Goal: Task Accomplishment & Management: Manage account settings

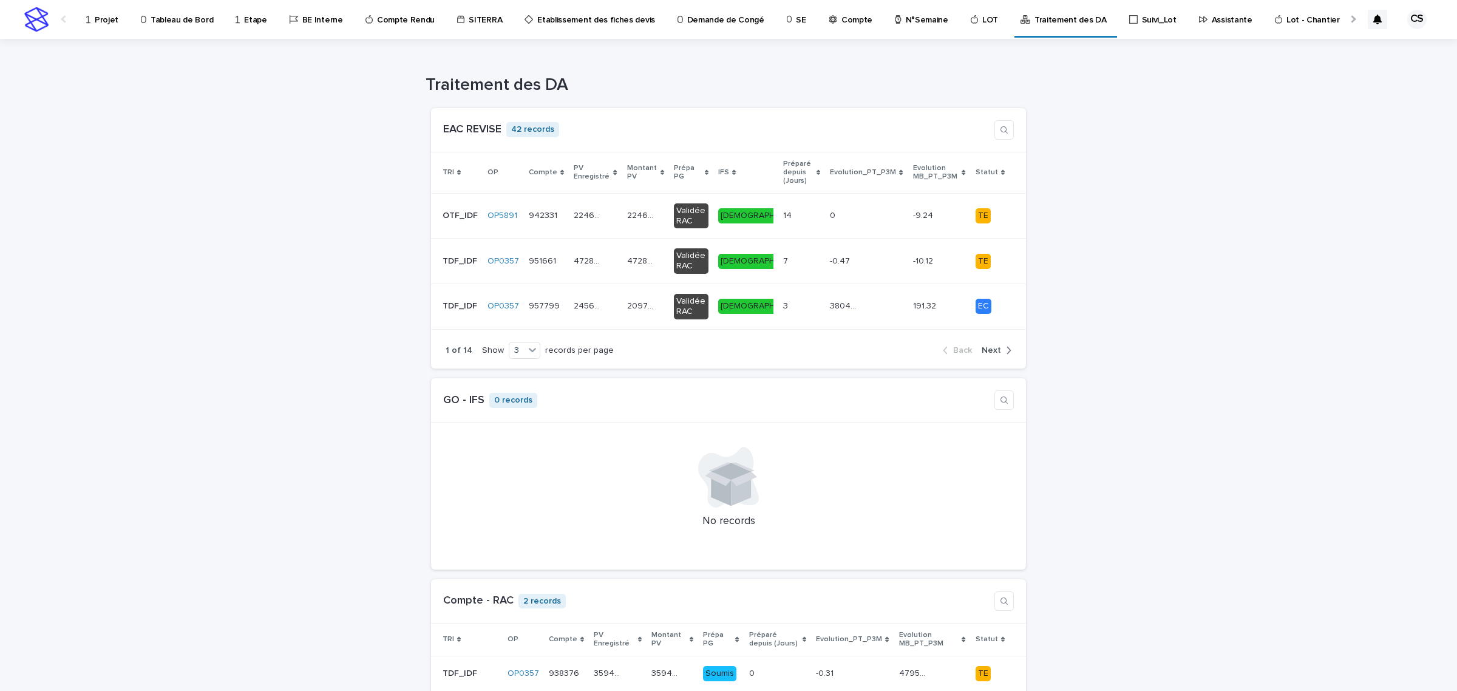
click at [93, 26] on link "Projet" at bounding box center [104, 19] width 39 height 38
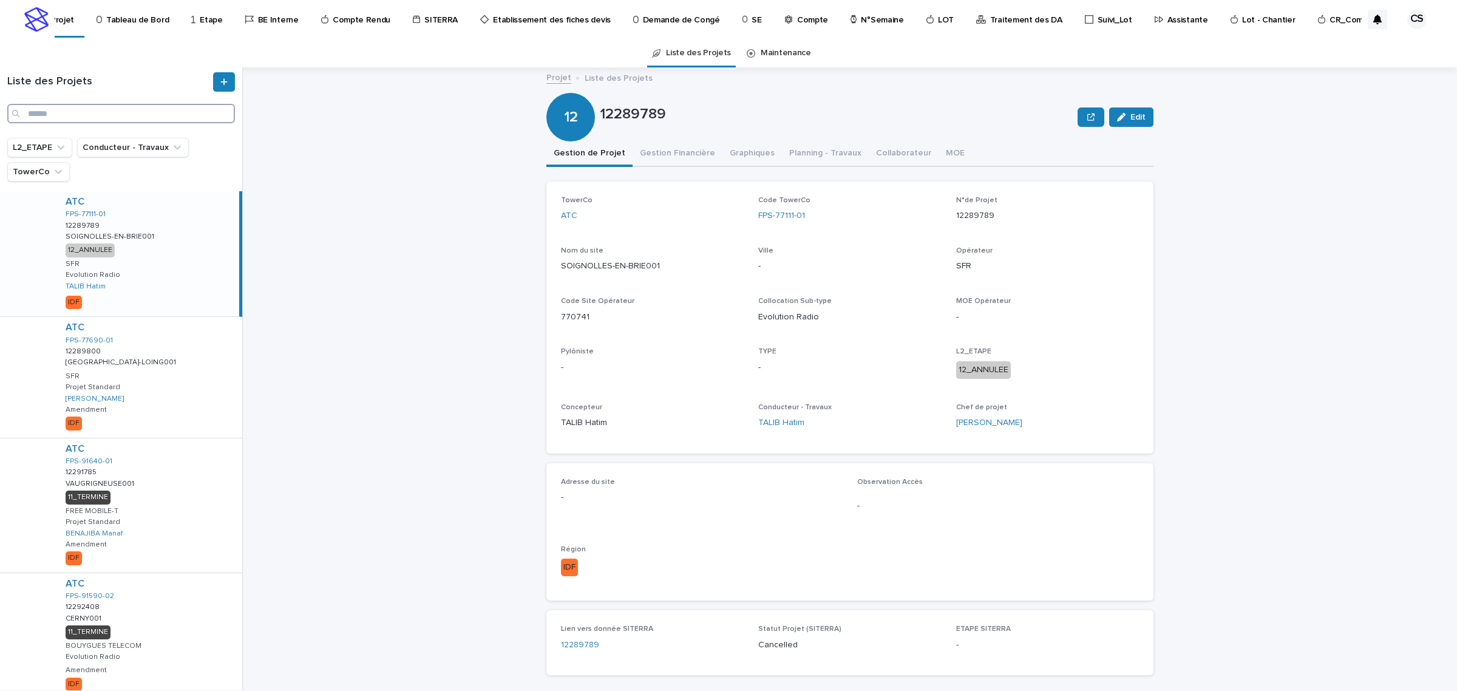
click at [121, 115] on input "Search" at bounding box center [121, 113] width 228 height 19
paste input "**********"
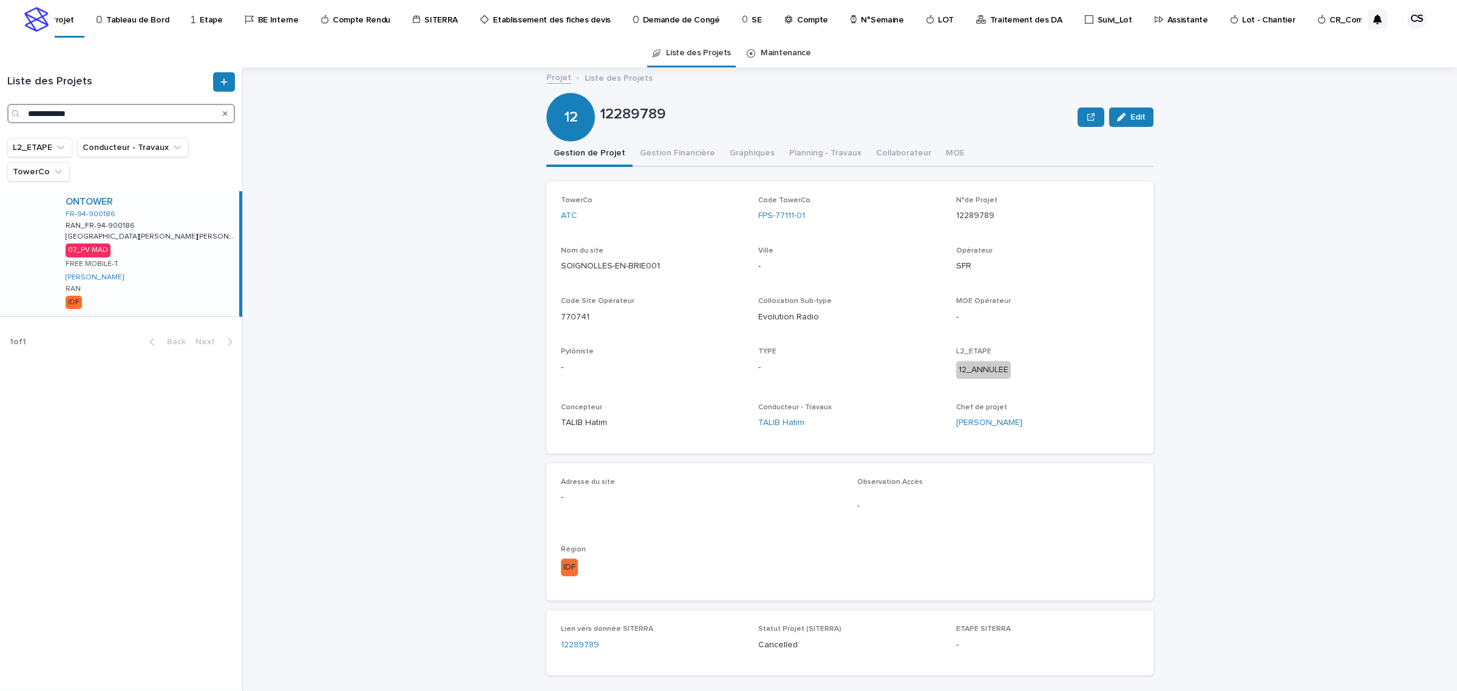
type input "**********"
click at [174, 239] on p "[GEOGRAPHIC_DATA][PERSON_NAME][PERSON_NAME]" at bounding box center [151, 235] width 171 height 11
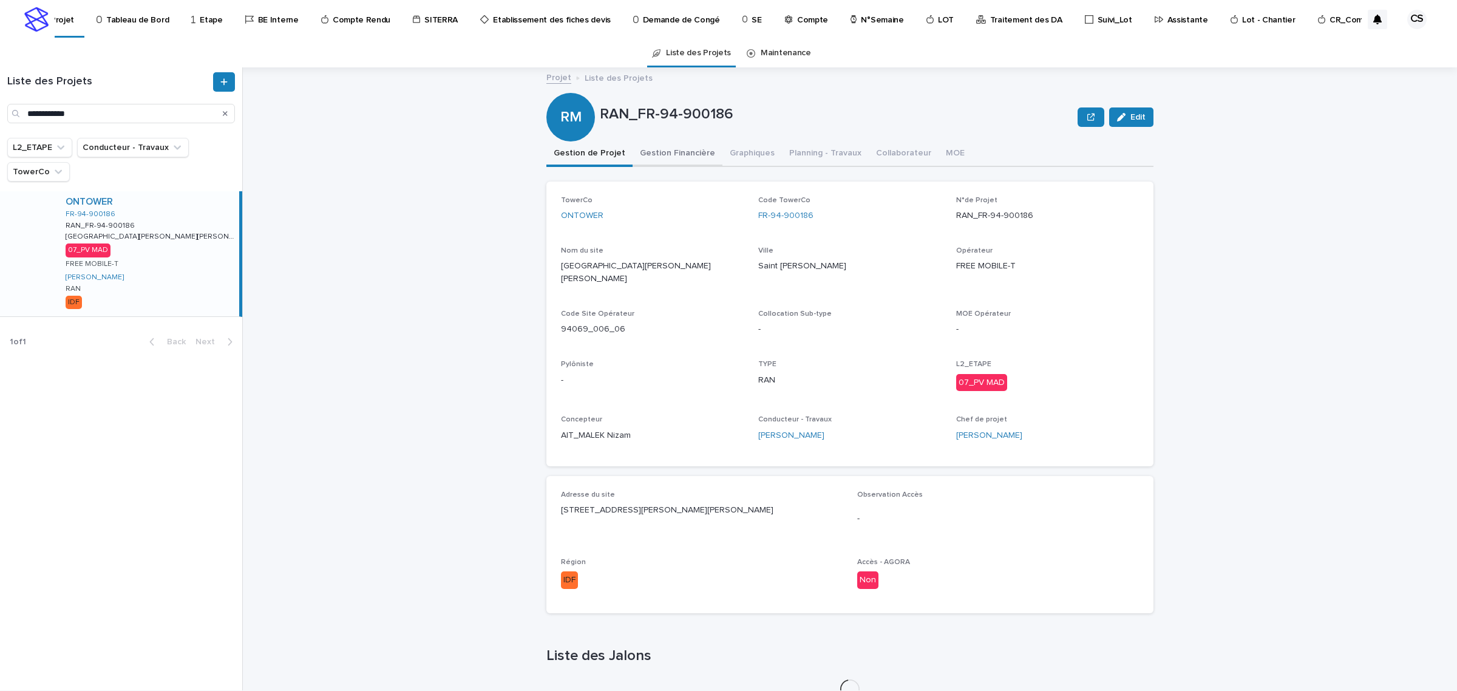
click at [661, 149] on button "Gestion Financière" at bounding box center [678, 154] width 90 height 26
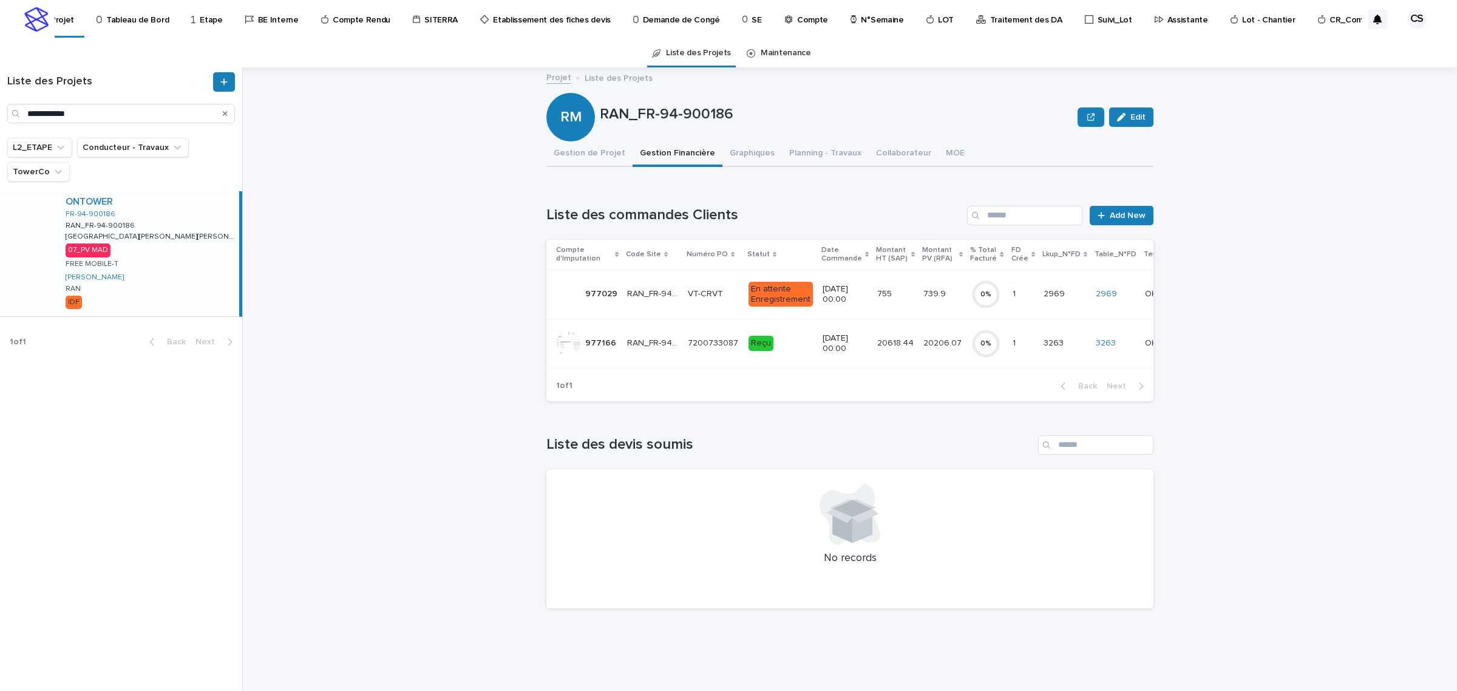
click at [706, 338] on p "7200733087" at bounding box center [714, 342] width 53 height 13
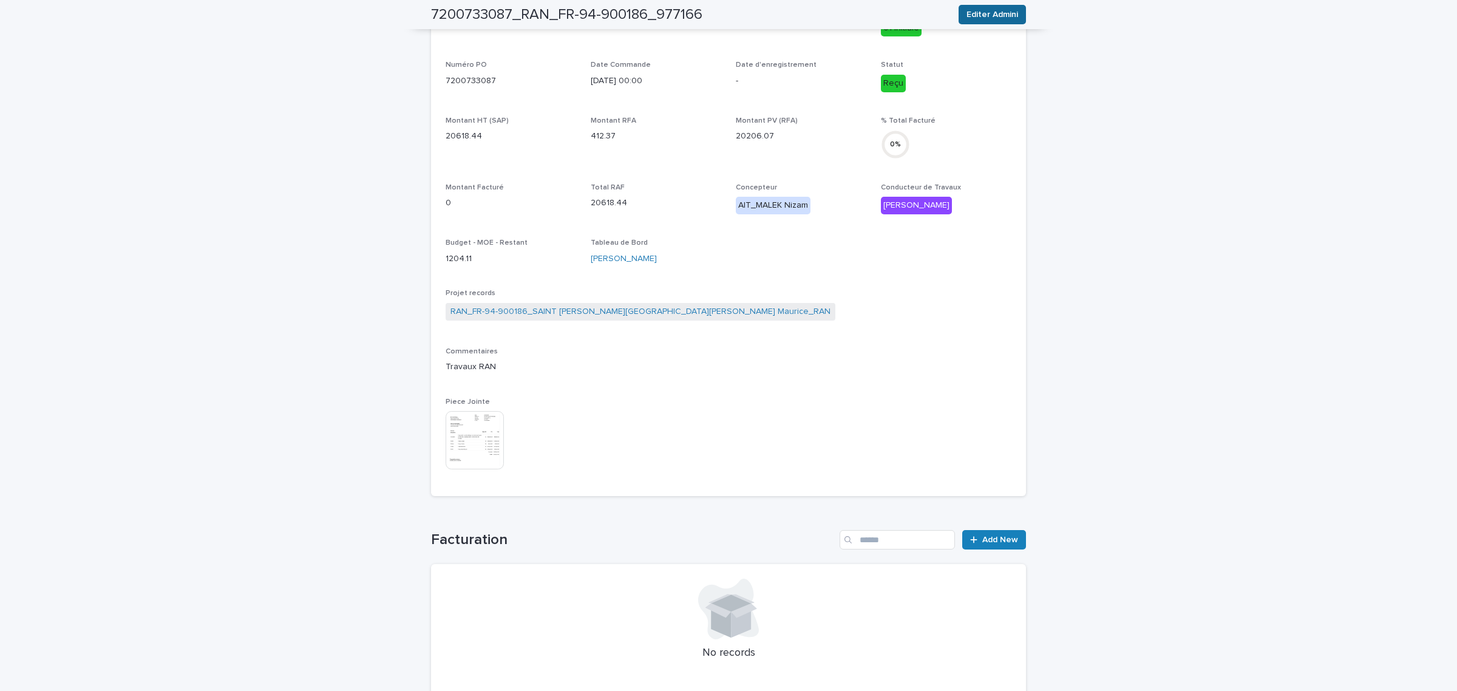
scroll to position [326, 0]
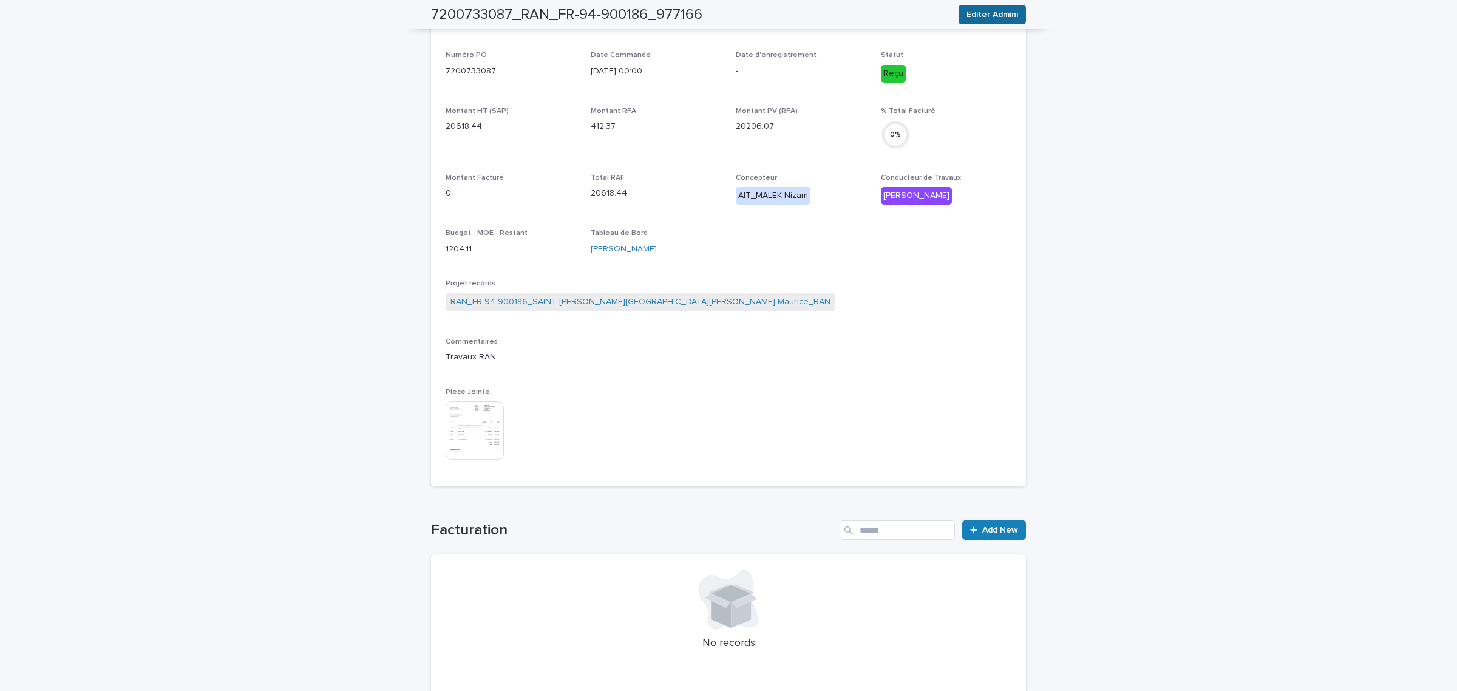
click at [989, 15] on span "Editer Admini" at bounding box center [993, 15] width 52 height 12
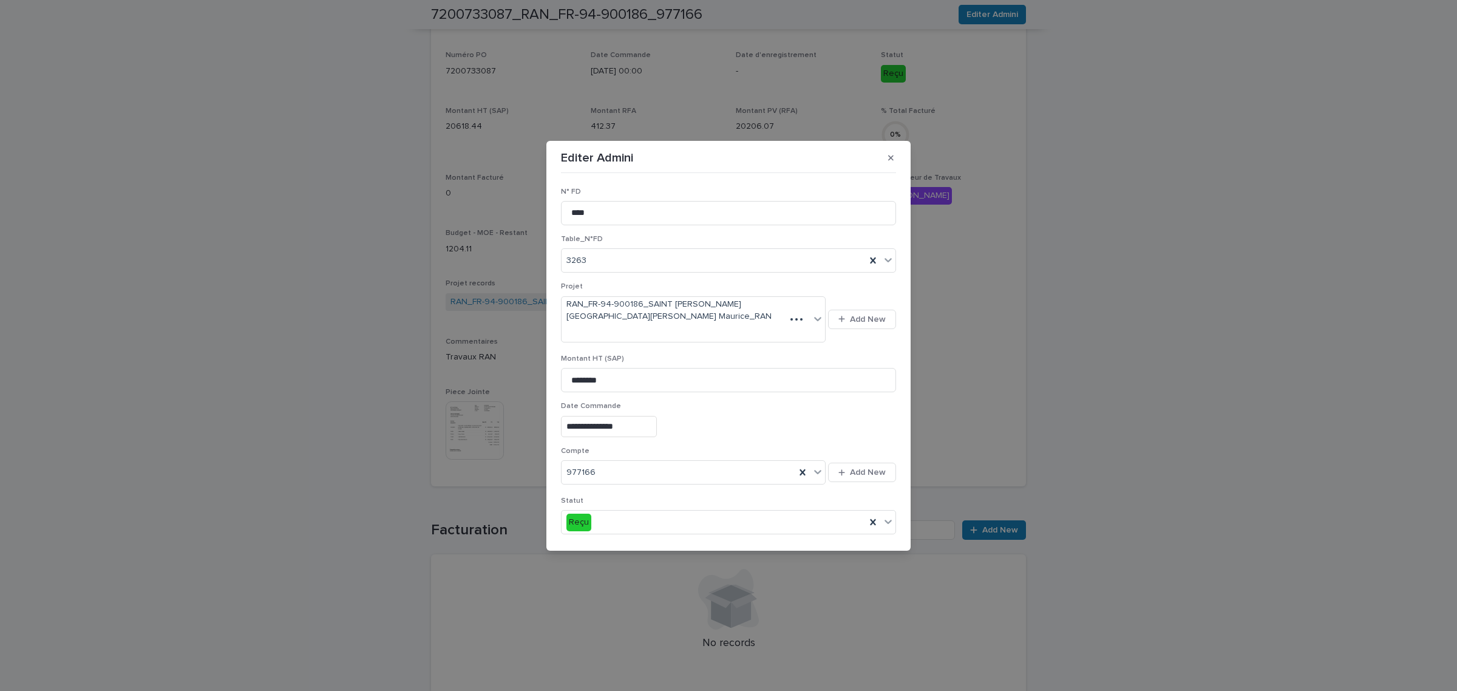
scroll to position [205, 0]
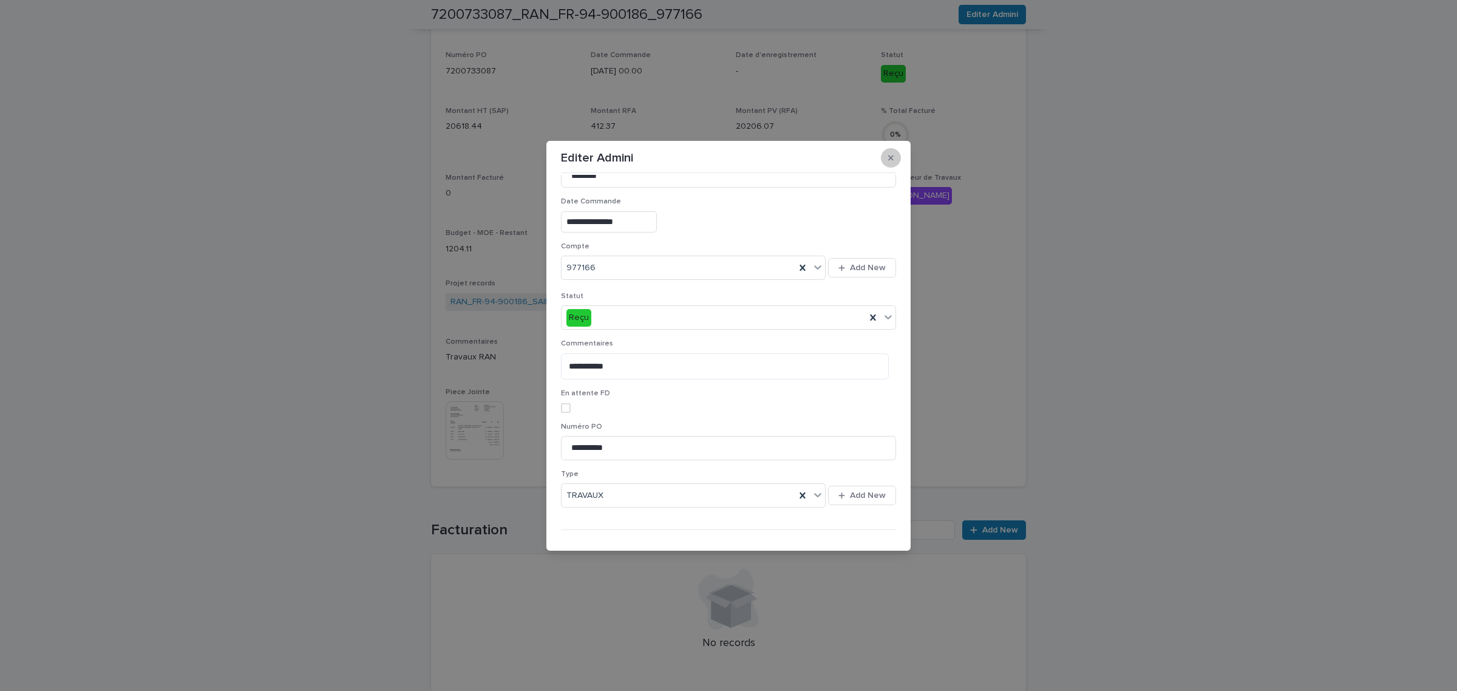
click at [888, 154] on icon "button" at bounding box center [890, 158] width 5 height 9
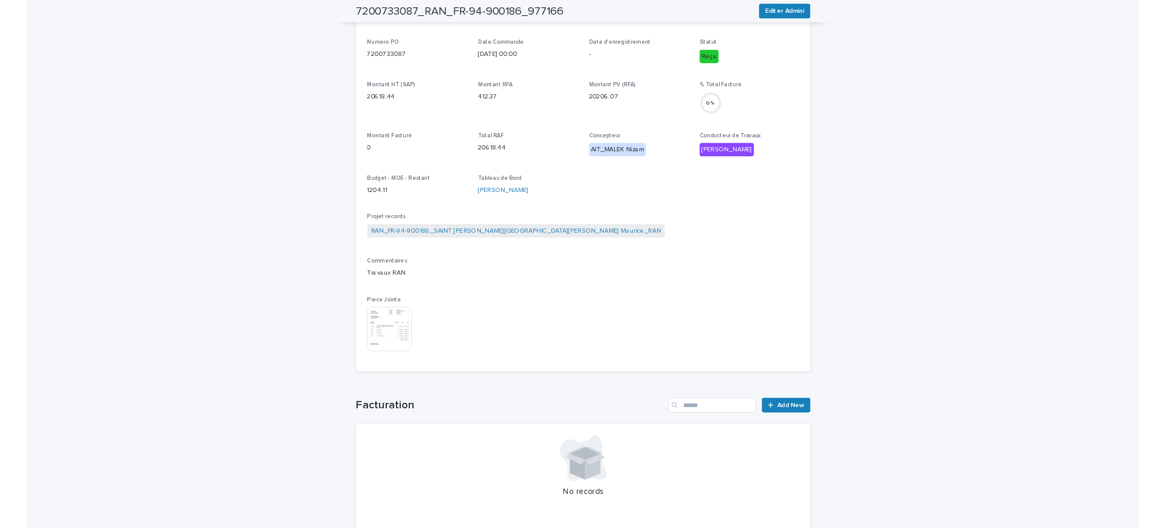
scroll to position [0, 0]
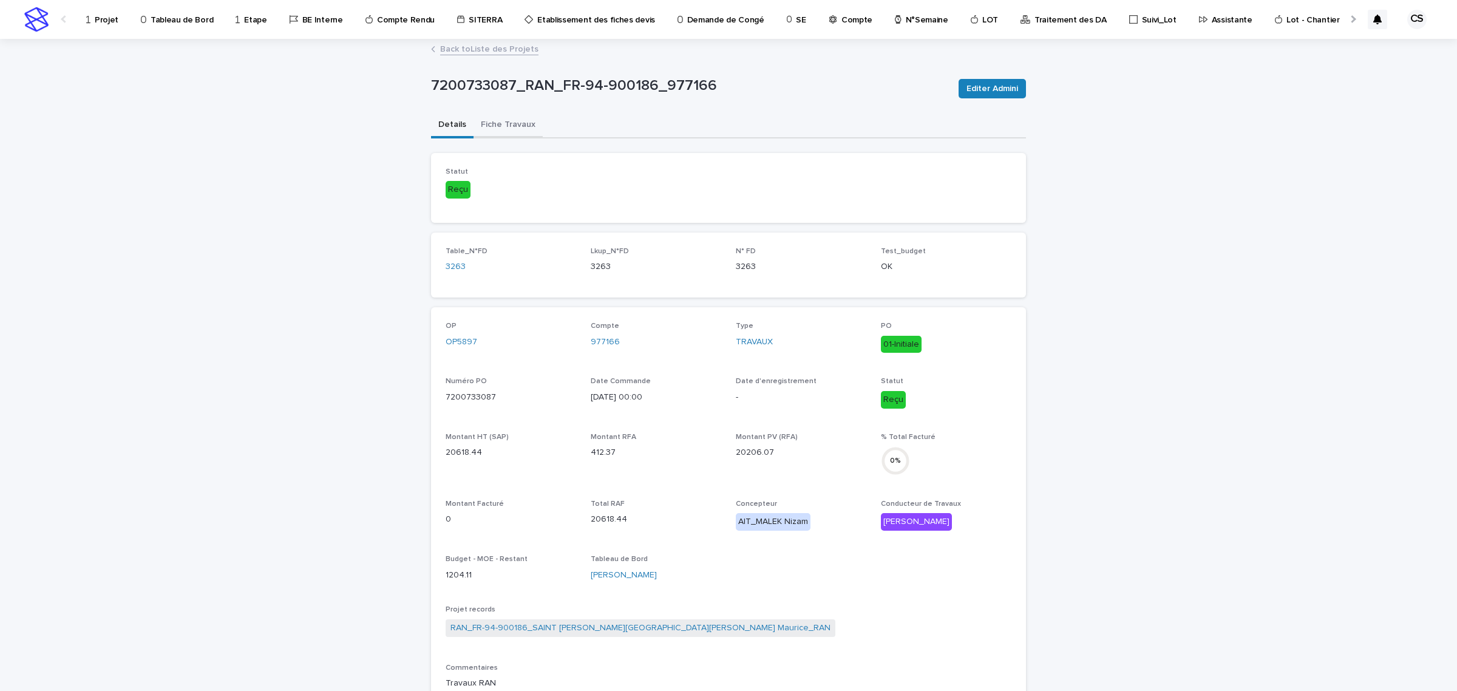
click at [511, 122] on button "Fiche Travaux" at bounding box center [508, 126] width 69 height 26
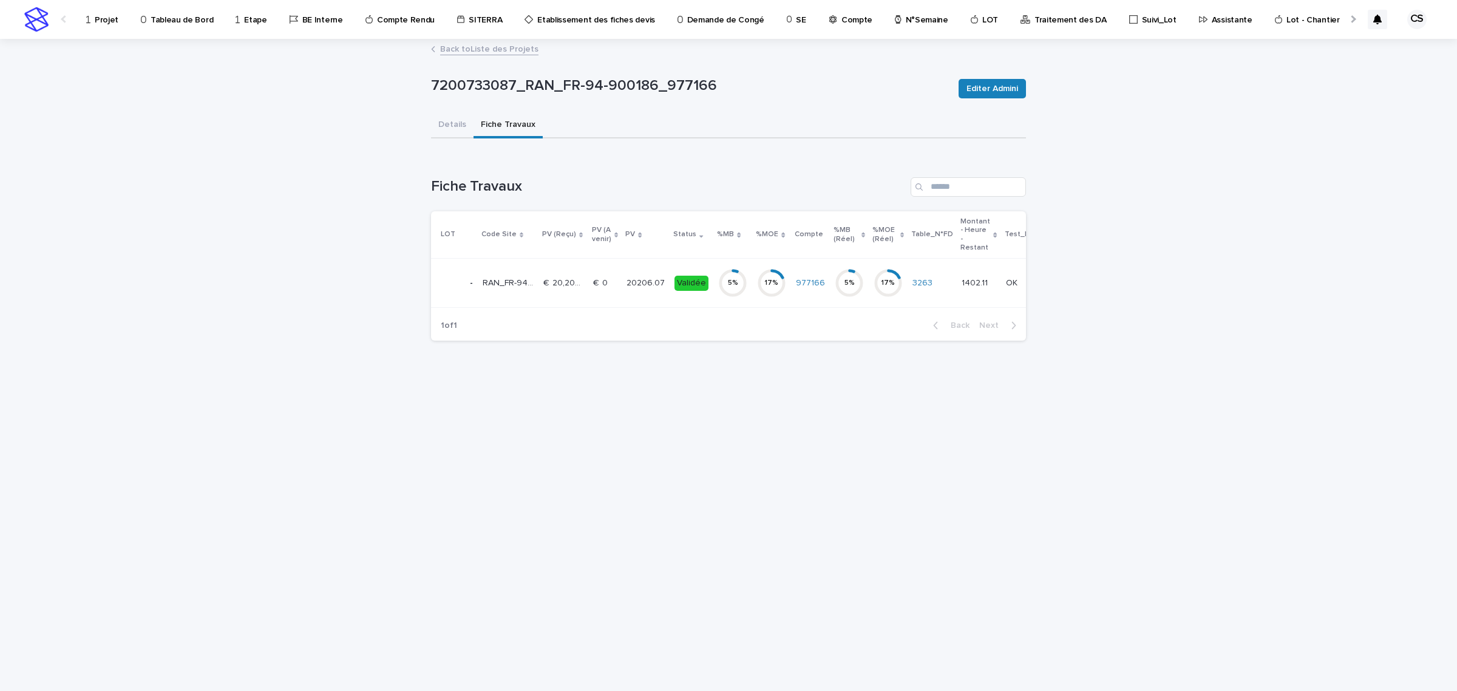
click at [627, 284] on p "20206.07" at bounding box center [647, 282] width 41 height 13
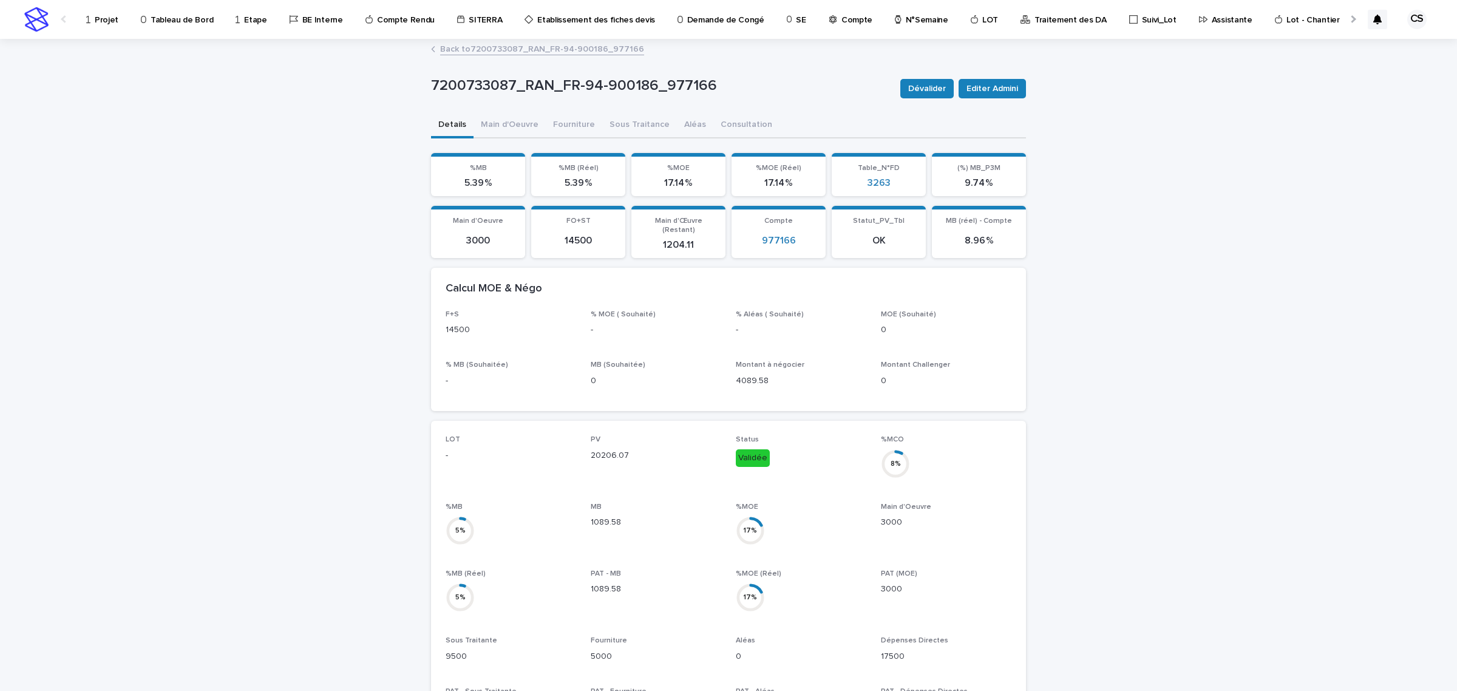
click at [507, 44] on link "Back to 7200733087_RAN_FR-94-900186_977166" at bounding box center [542, 48] width 204 height 14
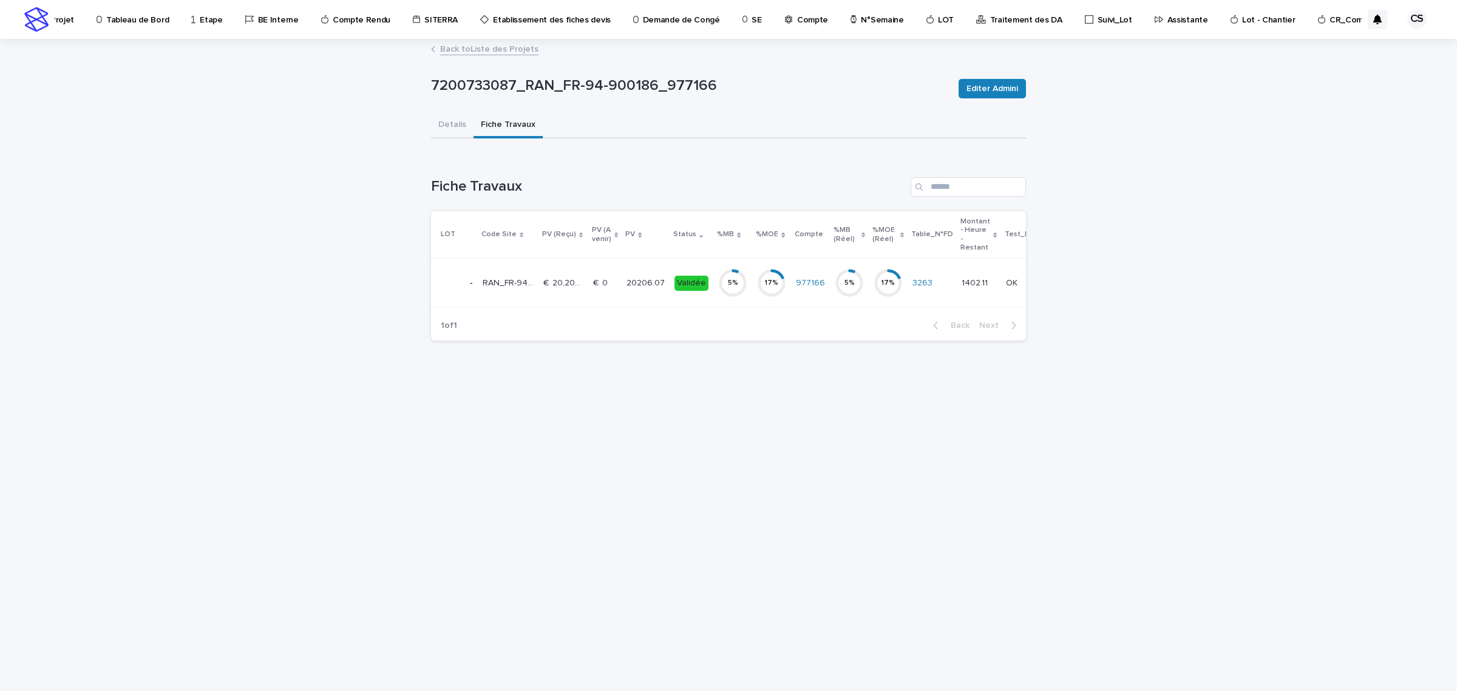
click at [441, 49] on link "Back to Liste des Projets" at bounding box center [489, 48] width 98 height 14
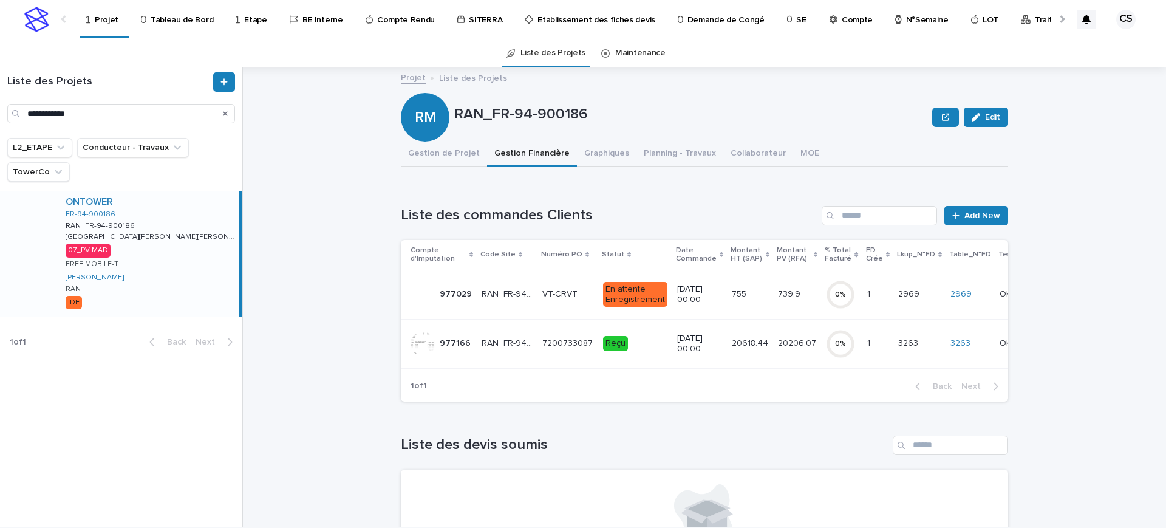
click at [550, 304] on td "VT-CRVT VT-CRVT" at bounding box center [567, 294] width 61 height 49
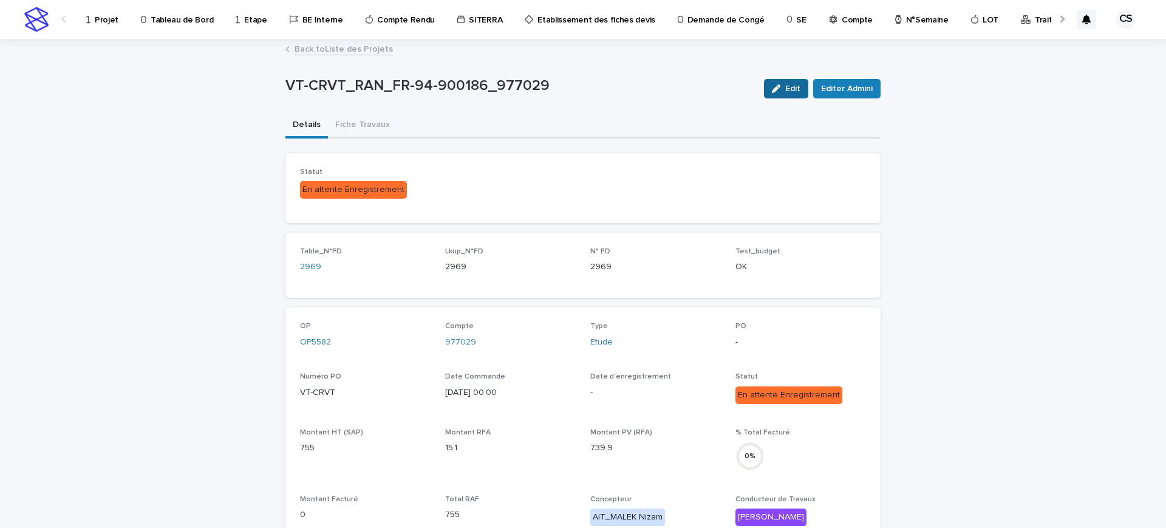
click at [792, 94] on button "Edit" at bounding box center [786, 88] width 44 height 19
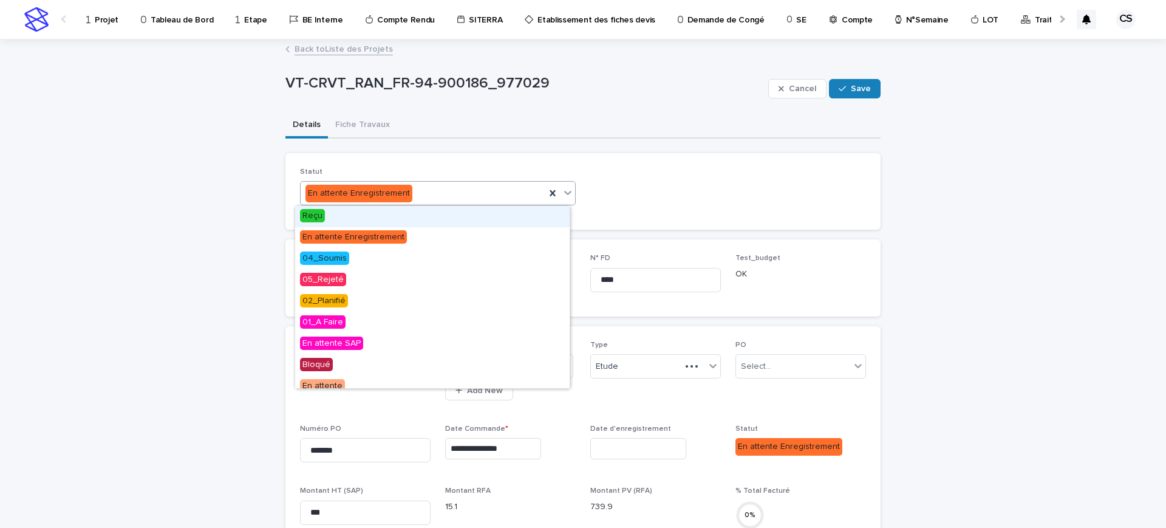
click at [413, 193] on div "En attente Enregistrement" at bounding box center [423, 193] width 245 height 20
click at [389, 219] on div "Reçu" at bounding box center [432, 216] width 274 height 21
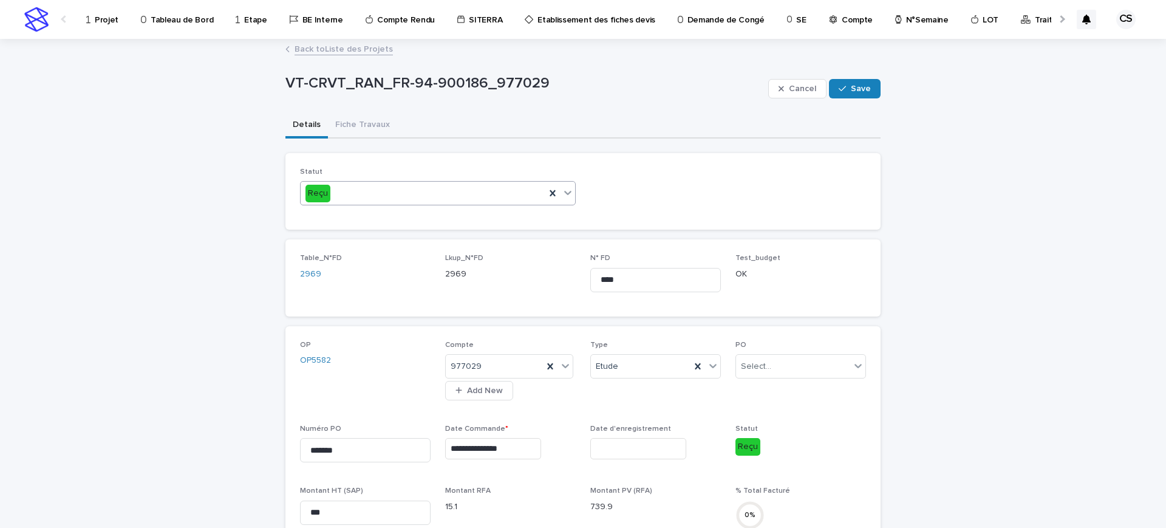
scroll to position [253, 0]
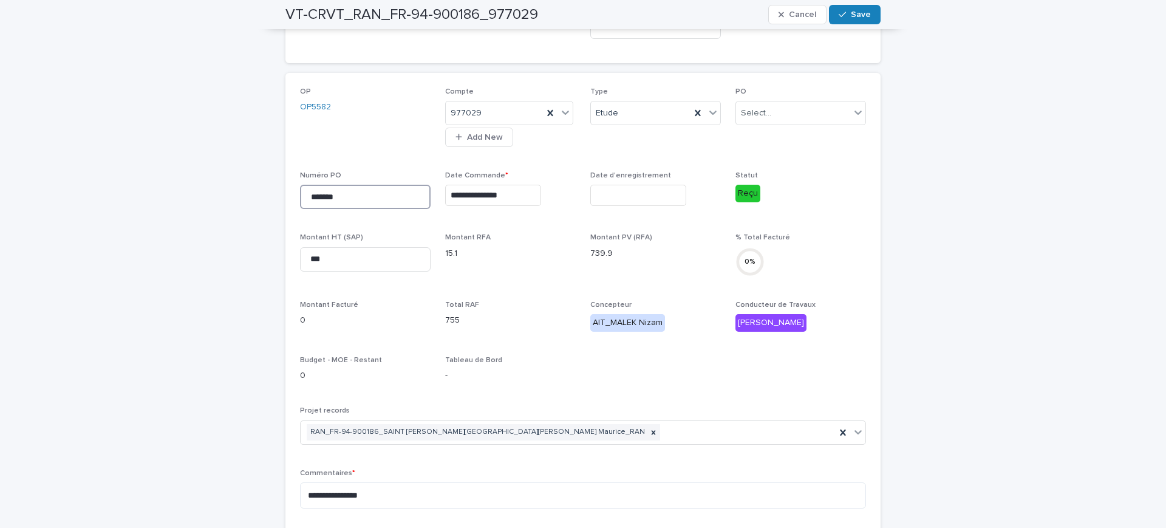
drag, startPoint x: 374, startPoint y: 199, endPoint x: 247, endPoint y: 199, distance: 127.5
click at [247, 199] on div "**********" at bounding box center [583, 330] width 1166 height 1086
paste input "***"
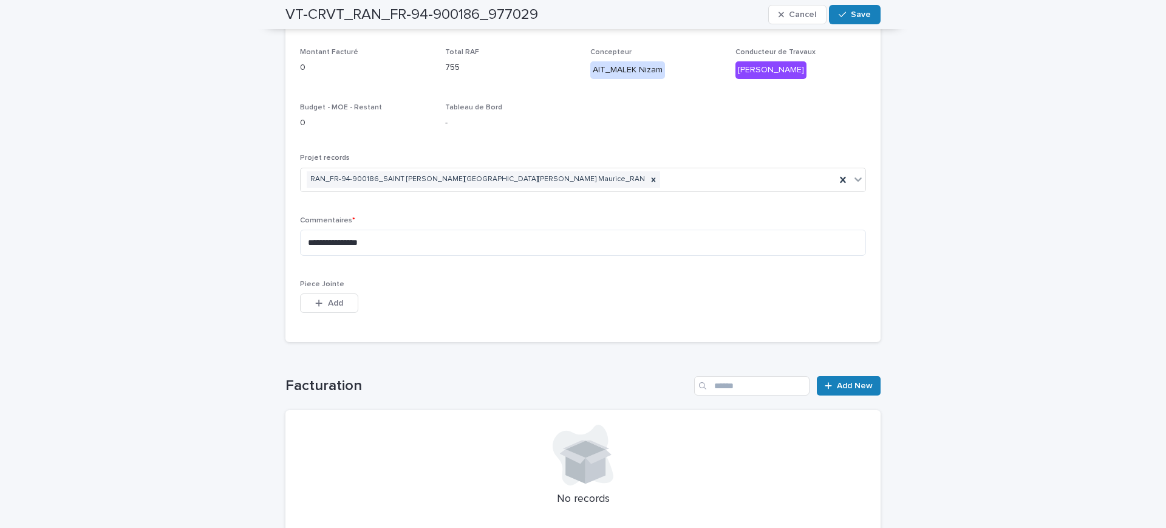
type input "**********"
click at [326, 291] on div "Piece Jointe This file cannot be opened Download File Add" at bounding box center [365, 303] width 131 height 47
click at [318, 299] on div "button" at bounding box center [321, 303] width 12 height 9
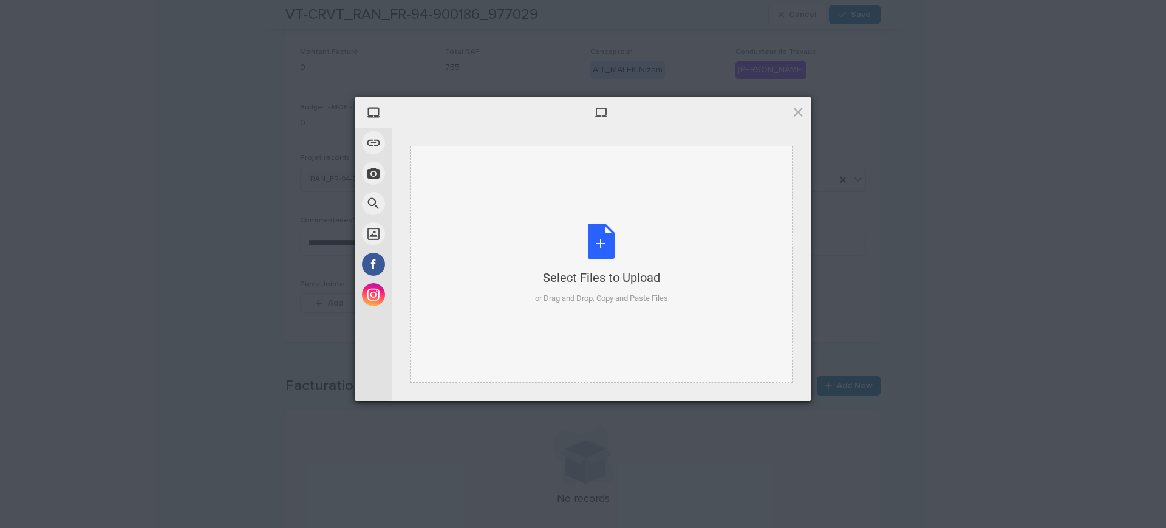
click at [602, 249] on div "Select Files to Upload or Drag and Drop, Copy and Paste Files" at bounding box center [601, 263] width 133 height 81
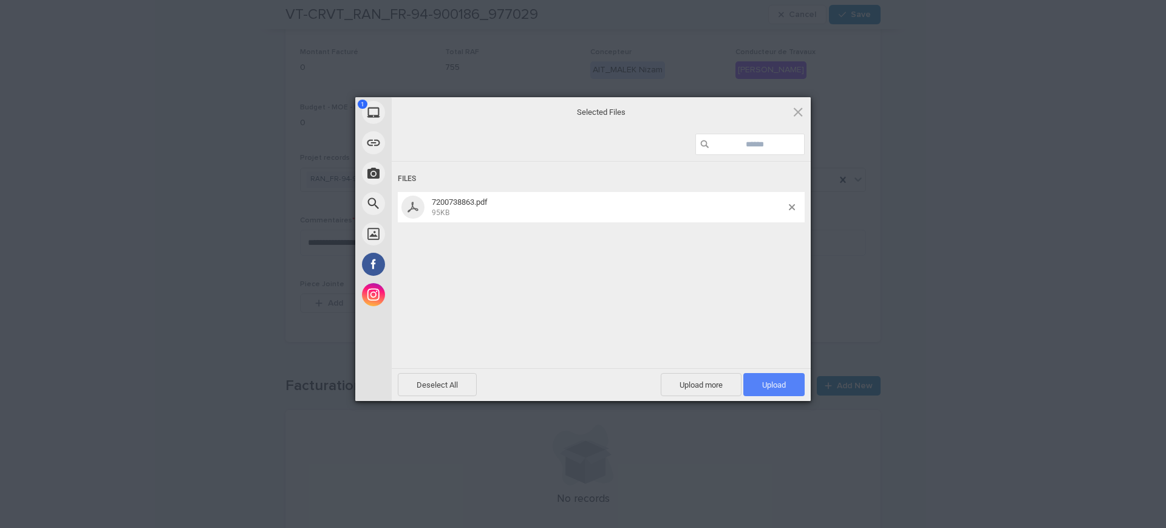
click at [769, 377] on span "Upload 1" at bounding box center [773, 384] width 61 height 23
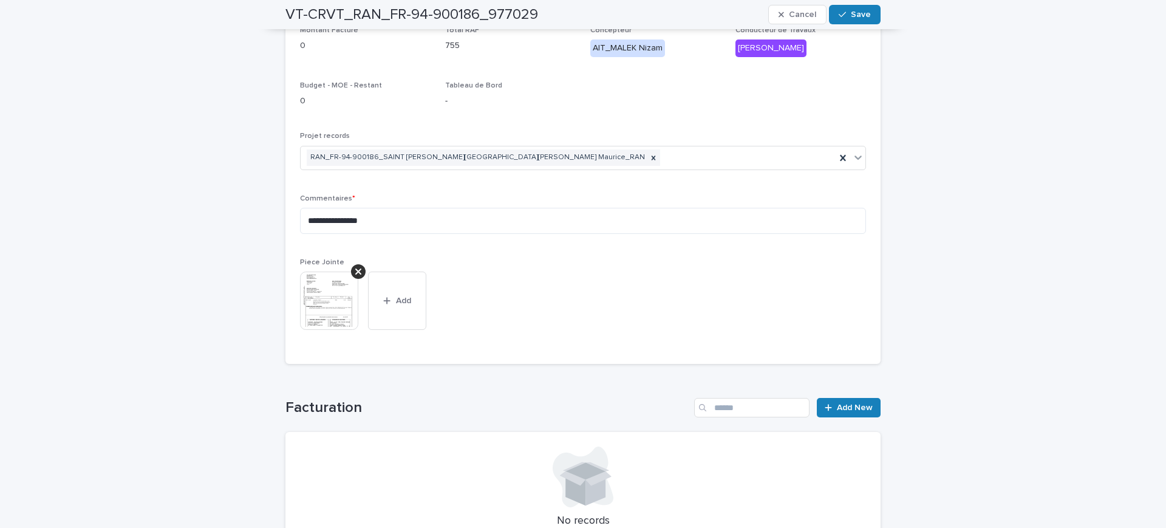
scroll to position [275, 0]
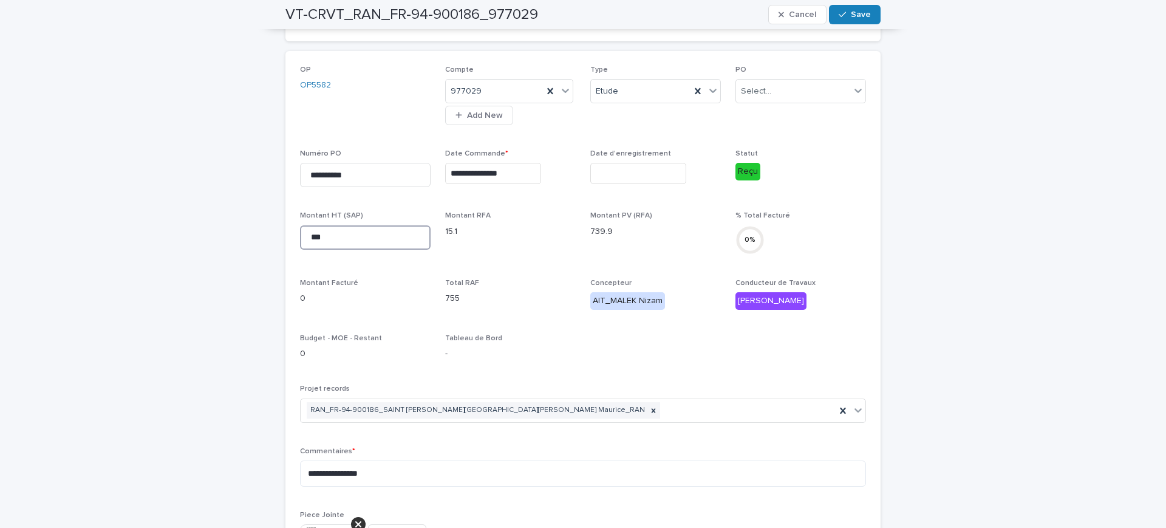
drag, startPoint x: 321, startPoint y: 230, endPoint x: 191, endPoint y: 242, distance: 130.6
click at [188, 242] on div "**********" at bounding box center [583, 330] width 1166 height 1130
type input "*****"
click at [851, 11] on span "Save" at bounding box center [861, 14] width 20 height 9
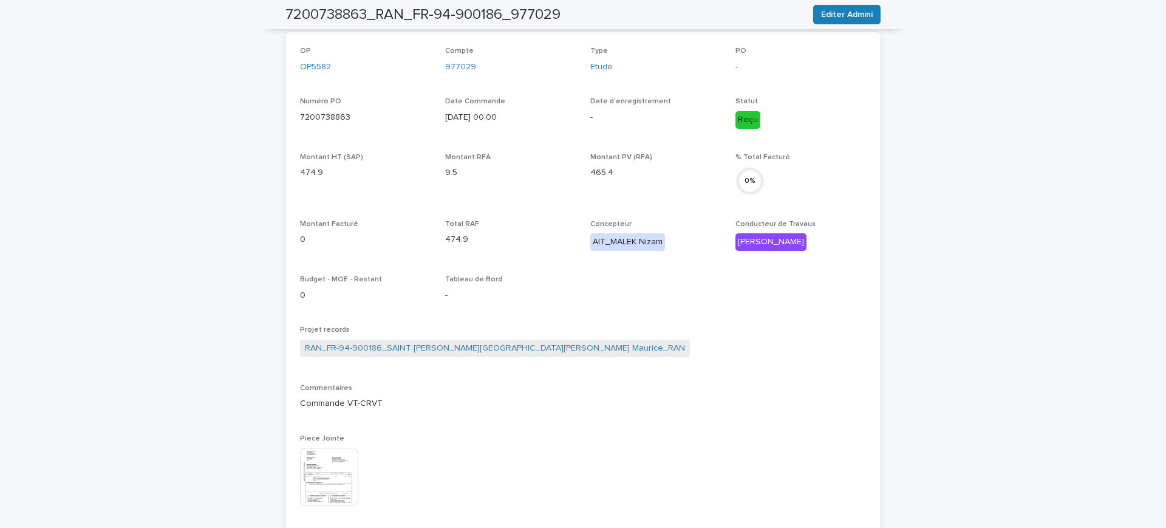
scroll to position [233, 0]
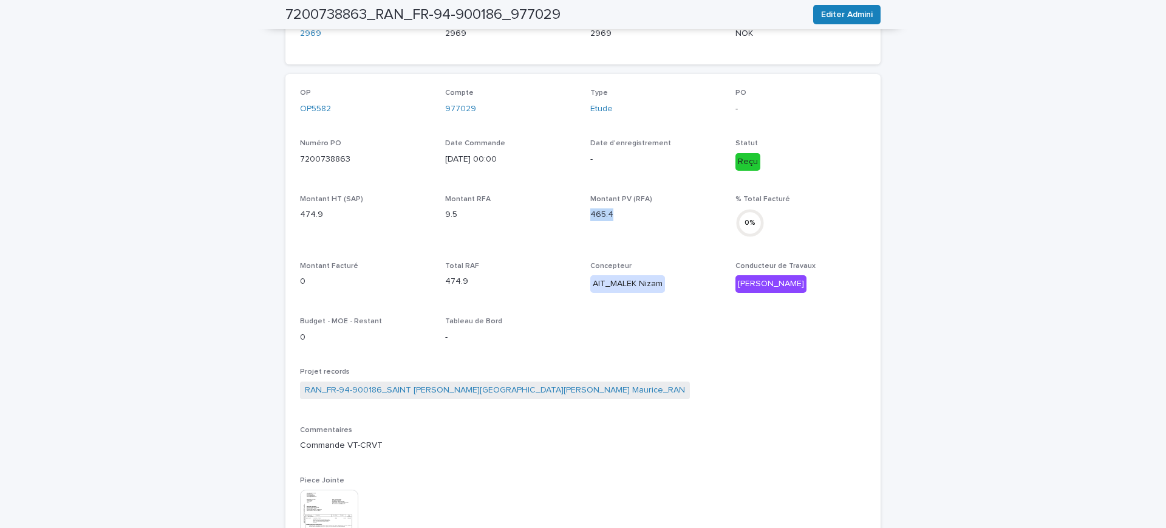
drag, startPoint x: 612, startPoint y: 218, endPoint x: 585, endPoint y: 217, distance: 27.4
click at [590, 217] on p "465.4" at bounding box center [655, 214] width 131 height 13
copy p "465.4"
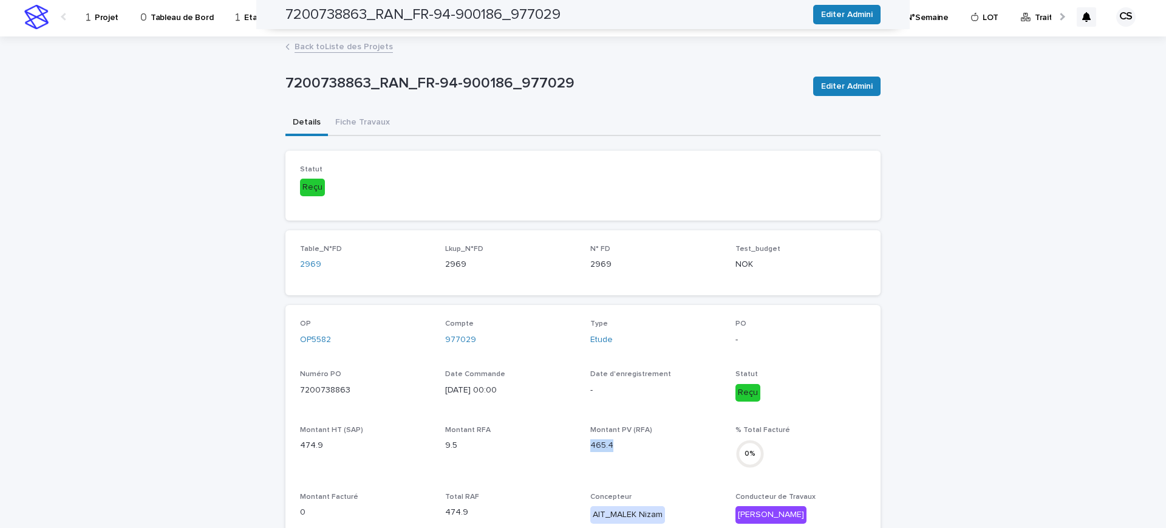
scroll to position [0, 0]
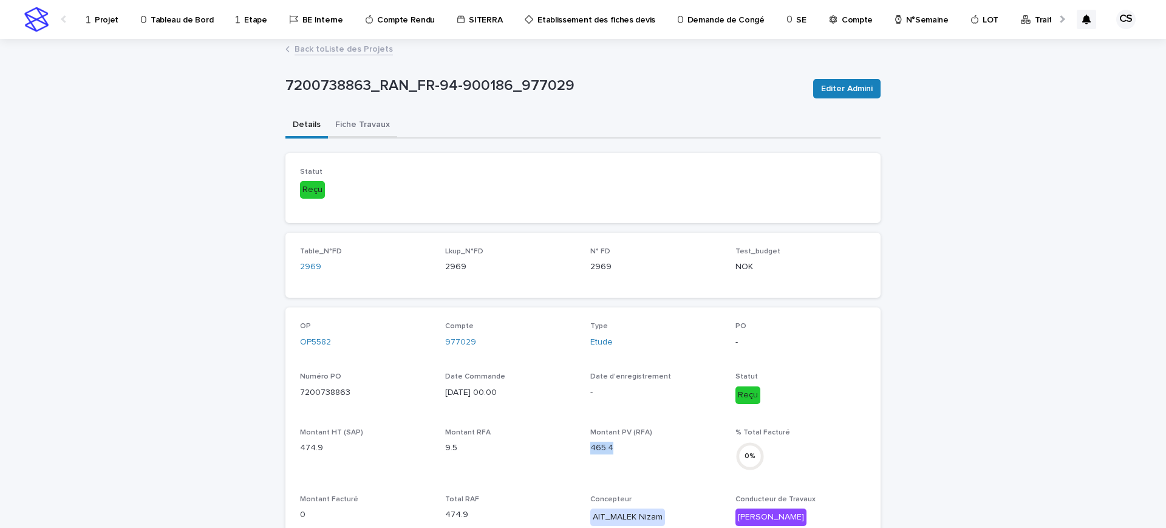
click at [363, 123] on button "Fiche Travaux" at bounding box center [362, 126] width 69 height 26
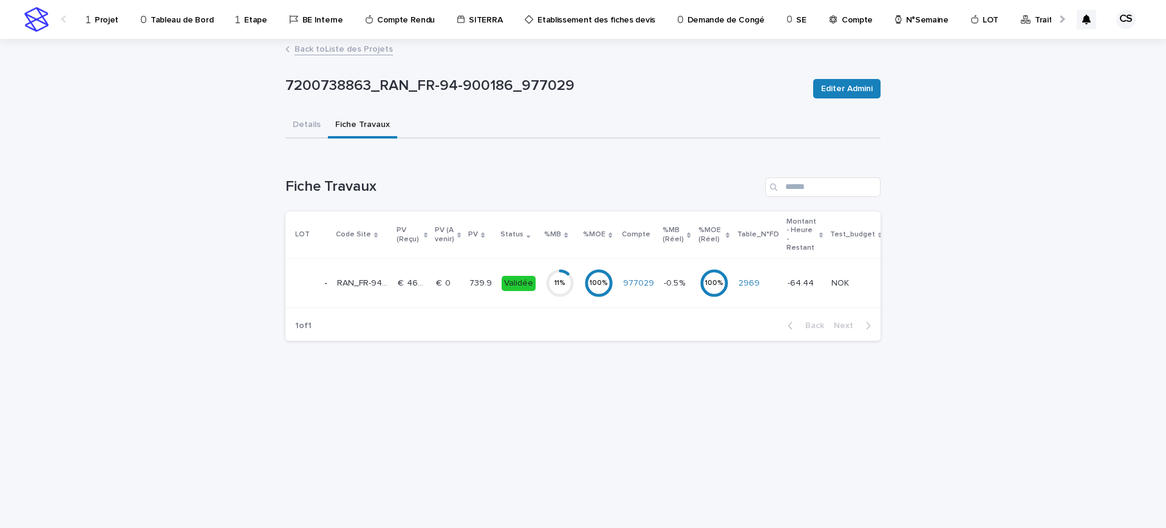
click at [475, 287] on p "739.9" at bounding box center [481, 282] width 25 height 13
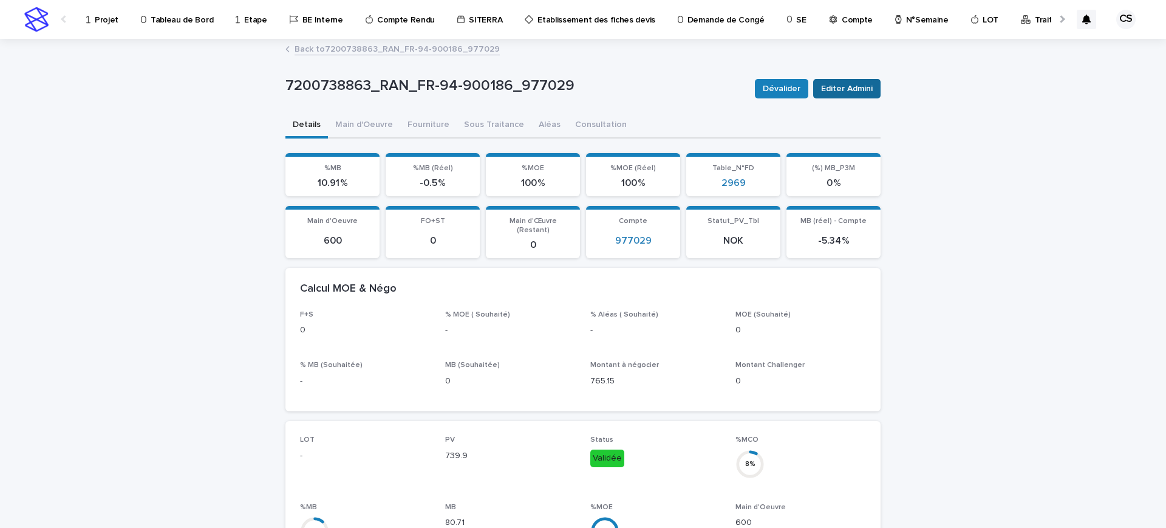
click at [823, 89] on span "Editer Admini" at bounding box center [847, 89] width 52 height 12
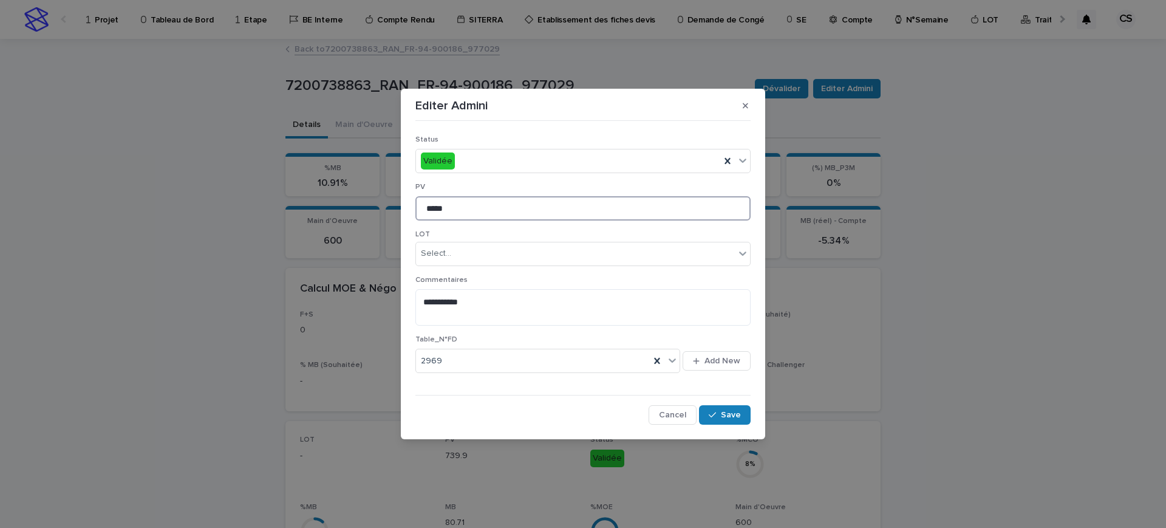
drag, startPoint x: 471, startPoint y: 213, endPoint x: 366, endPoint y: 211, distance: 105.7
click at [366, 211] on div "**********" at bounding box center [583, 264] width 1166 height 528
paste input
type input "*****"
click at [719, 417] on div "button" at bounding box center [715, 415] width 12 height 9
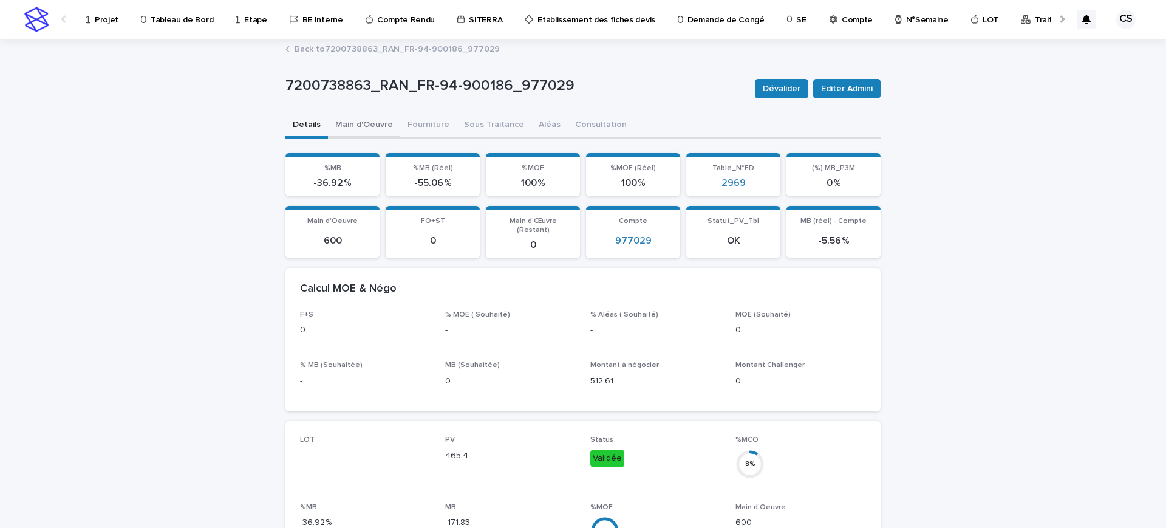
click at [369, 130] on button "Main d'Oeuvre" at bounding box center [364, 126] width 72 height 26
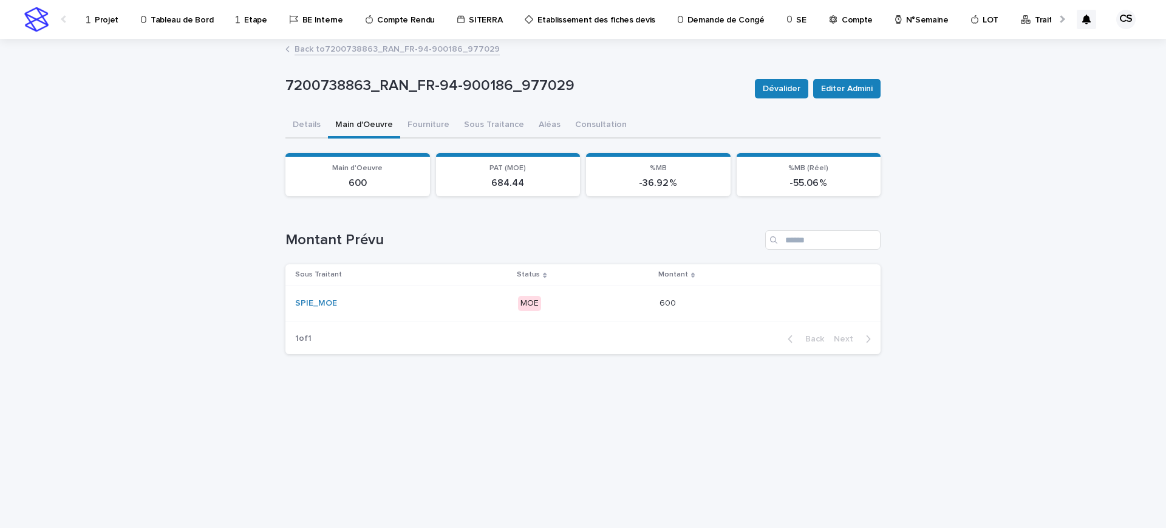
click at [643, 307] on p "MOE" at bounding box center [583, 303] width 131 height 15
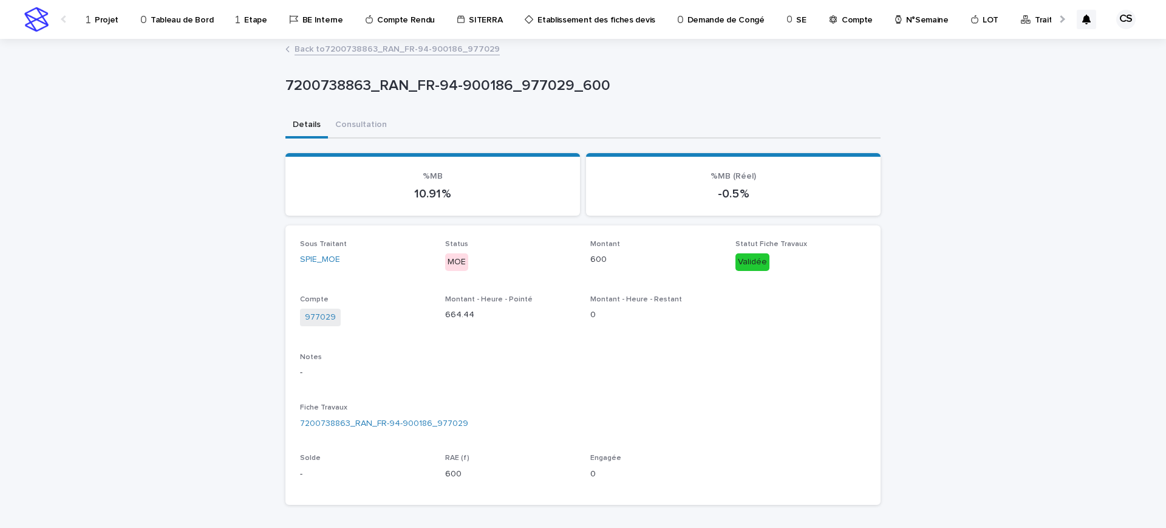
click at [400, 54] on link "Back to 7200738863_RAN_FR-94-900186_977029" at bounding box center [397, 48] width 205 height 14
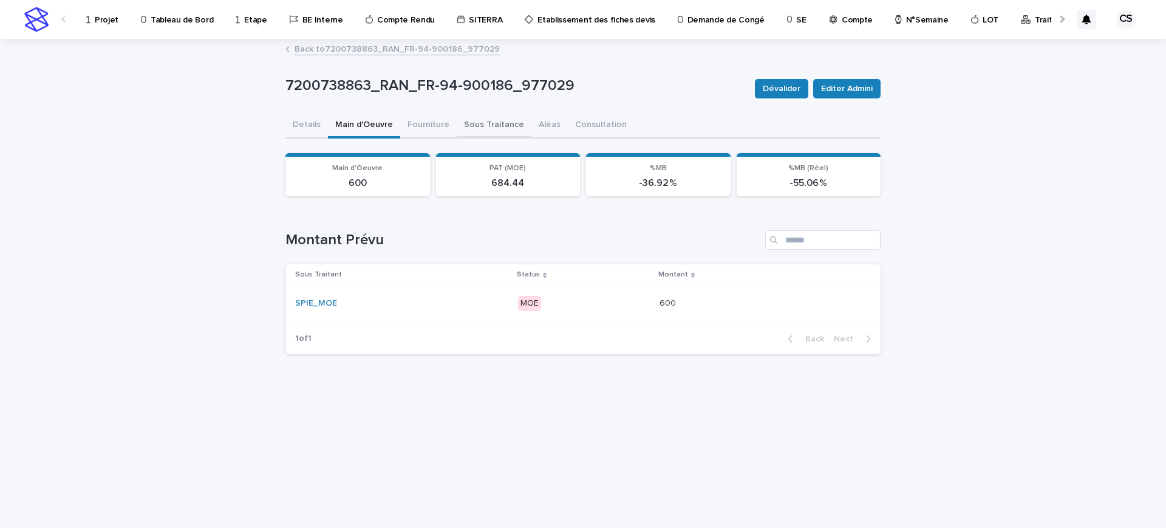
click at [499, 126] on button "Sous Traitance" at bounding box center [494, 126] width 75 height 26
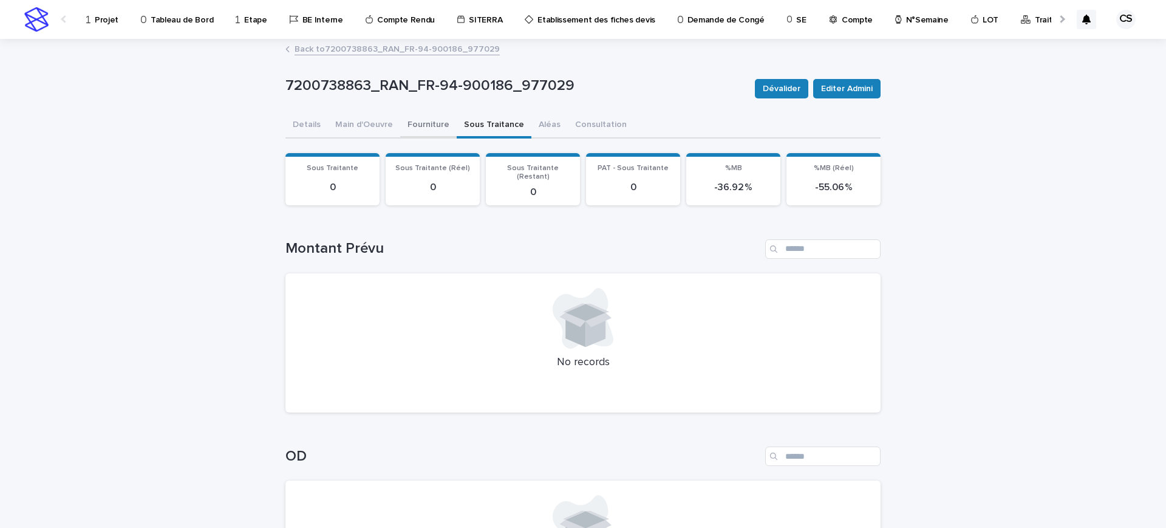
click at [425, 121] on button "Fourniture" at bounding box center [428, 126] width 56 height 26
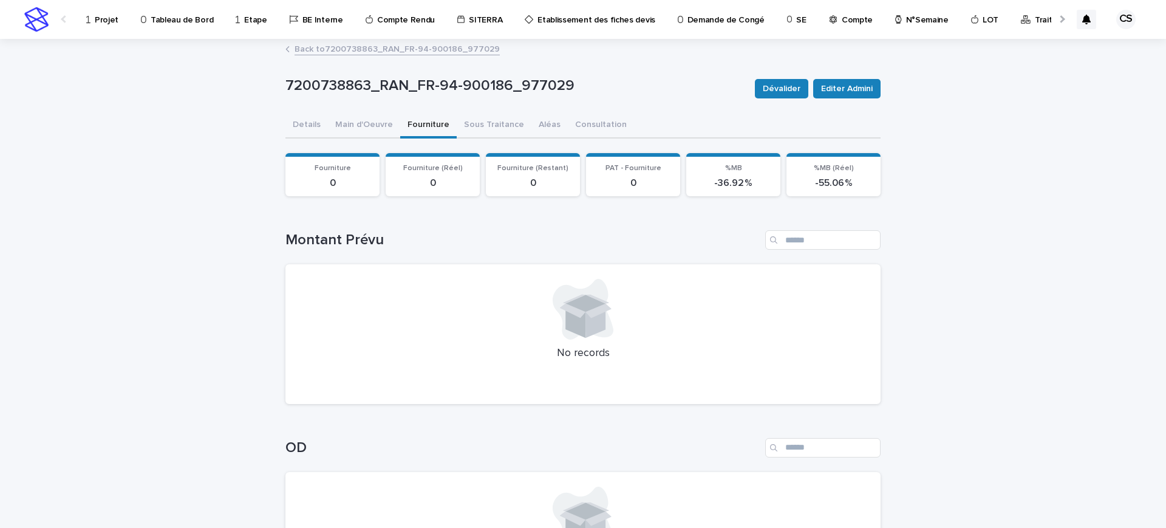
click at [426, 47] on link "Back to 7200738863_RAN_FR-94-900186_977029" at bounding box center [397, 48] width 205 height 14
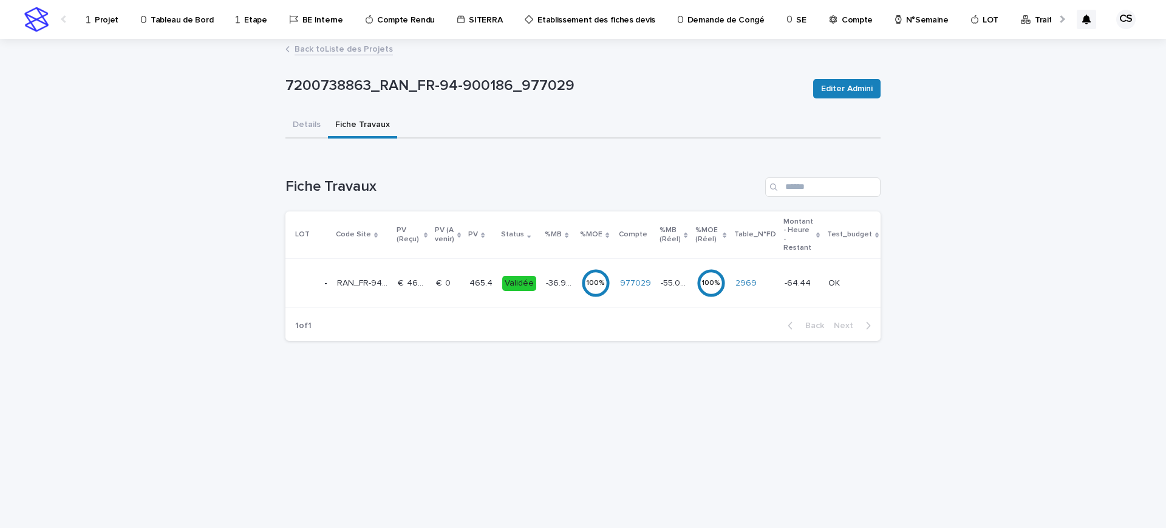
click at [366, 54] on link "Back to Liste des Projets" at bounding box center [344, 48] width 98 height 14
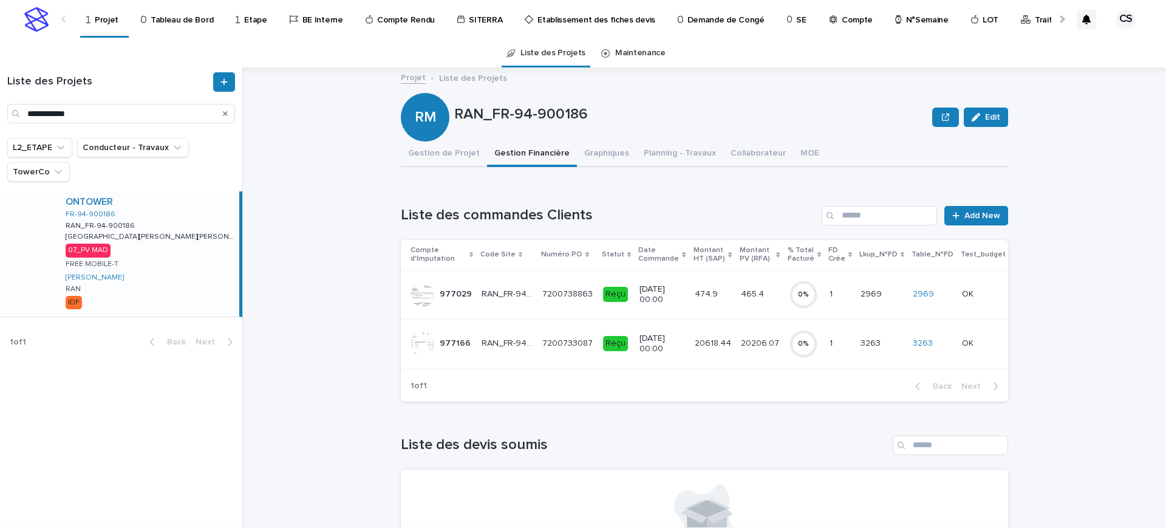
click at [695, 346] on p "20618.44" at bounding box center [714, 342] width 39 height 13
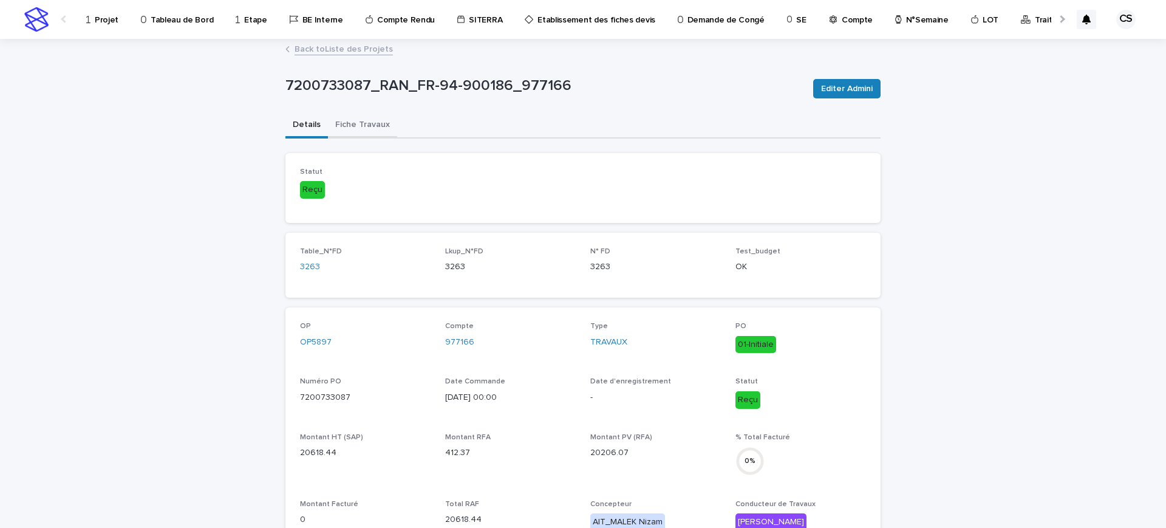
click at [368, 120] on button "Fiche Travaux" at bounding box center [362, 126] width 69 height 26
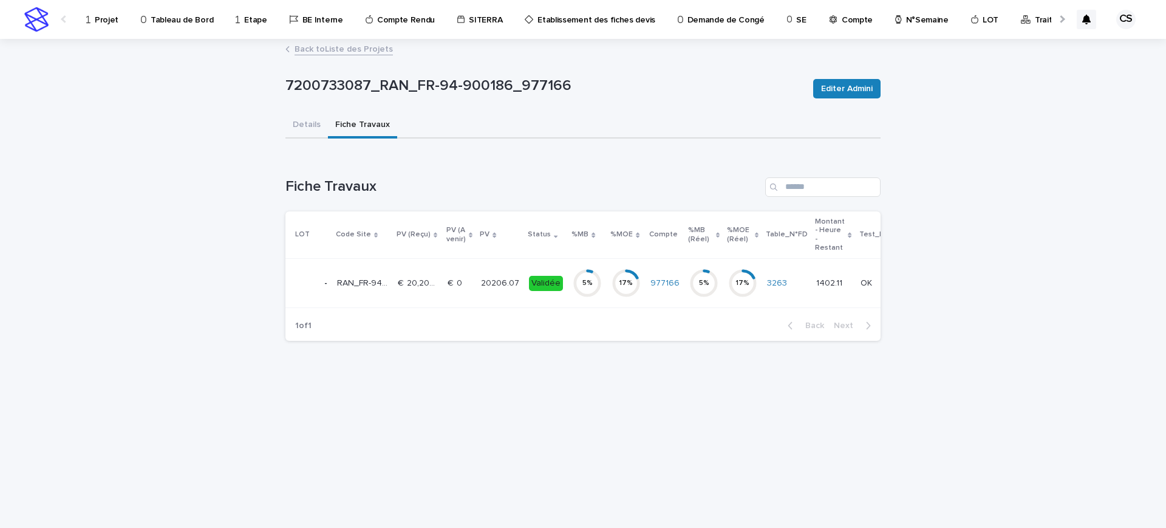
click at [431, 284] on p "€  20,206.07" at bounding box center [419, 282] width 43 height 13
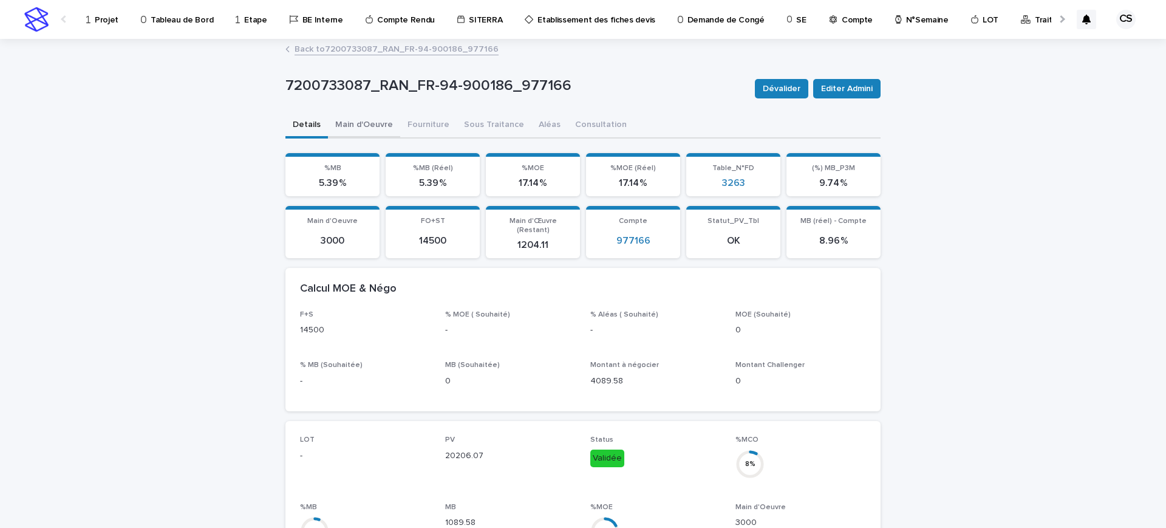
click at [361, 136] on button "Main d'Oeuvre" at bounding box center [364, 126] width 72 height 26
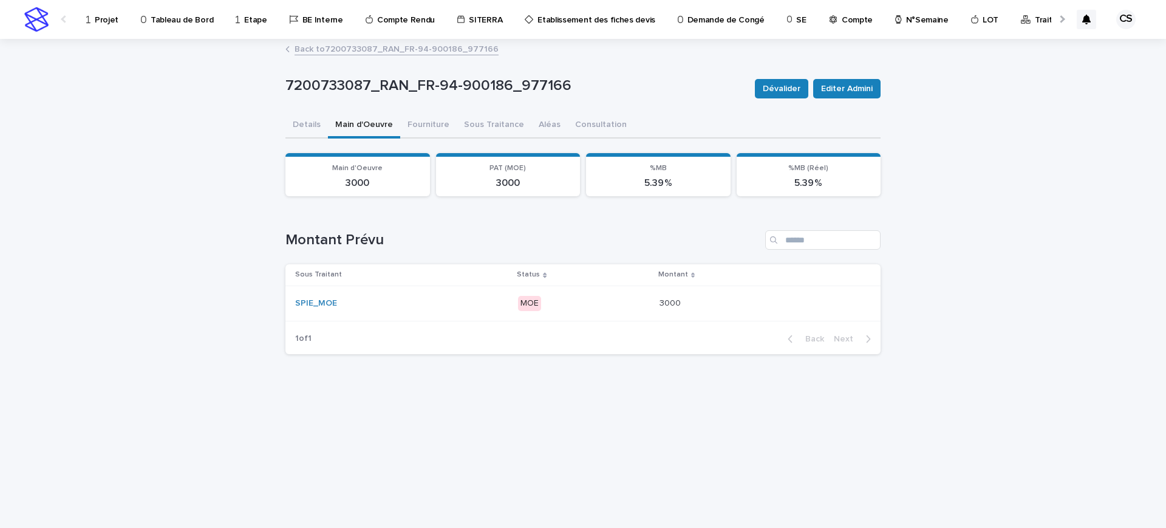
click at [587, 304] on p "MOE" at bounding box center [583, 303] width 131 height 15
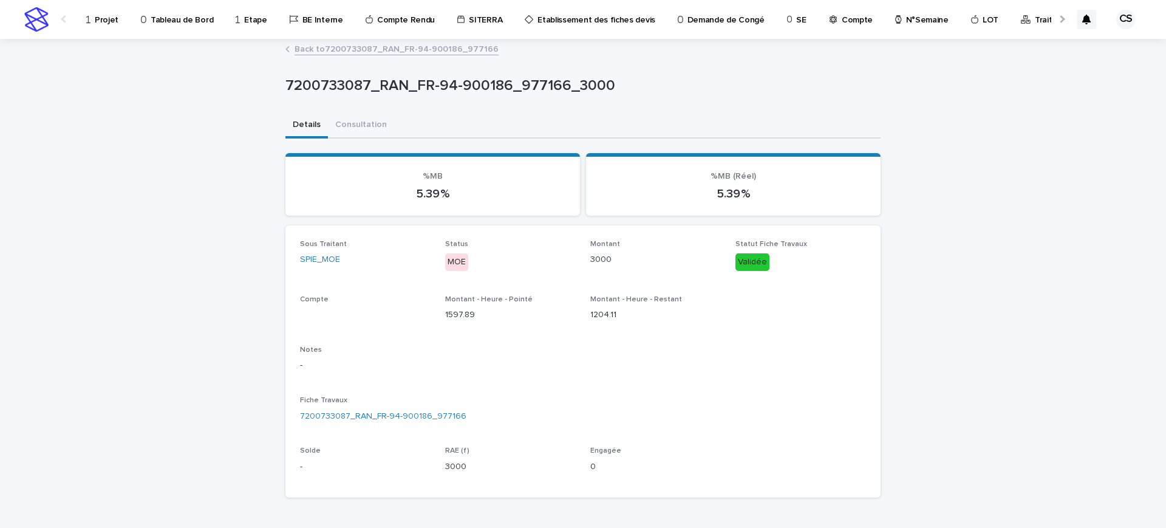
scroll to position [364, 0]
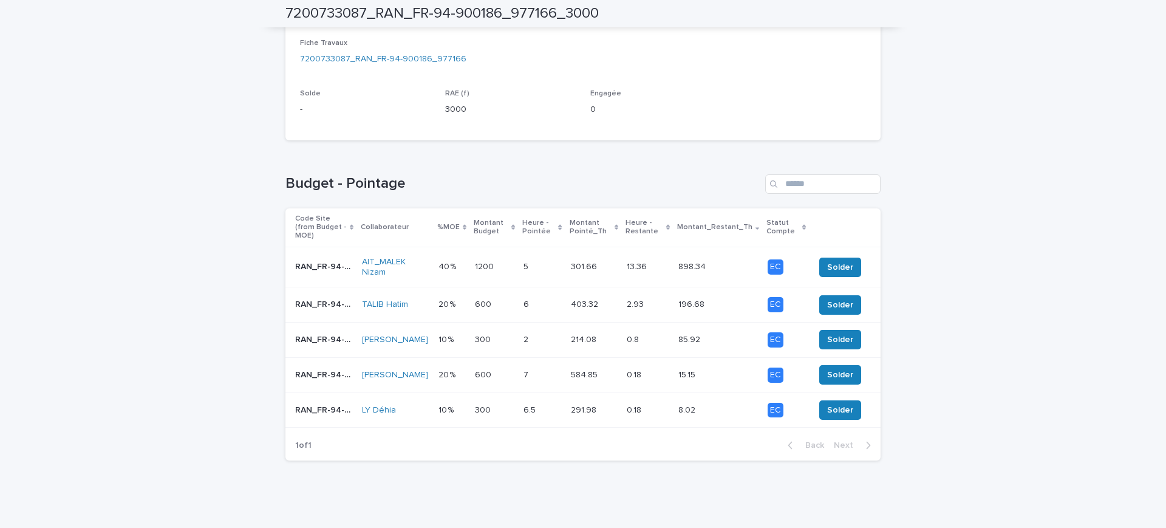
click at [624, 370] on td "0.18 0.18" at bounding box center [648, 374] width 52 height 35
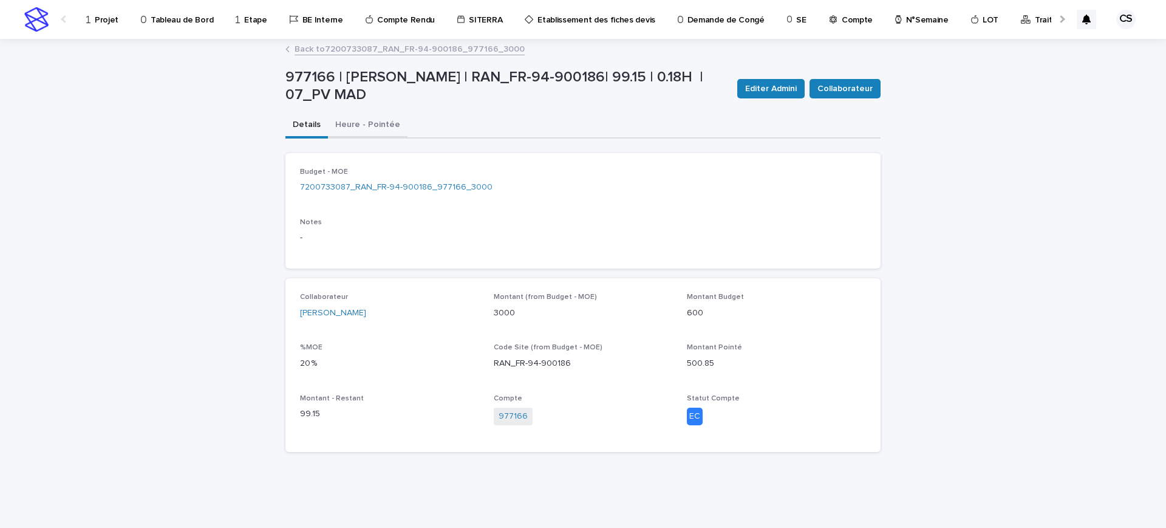
click at [377, 128] on button "Heure - Pointée" at bounding box center [368, 126] width 80 height 26
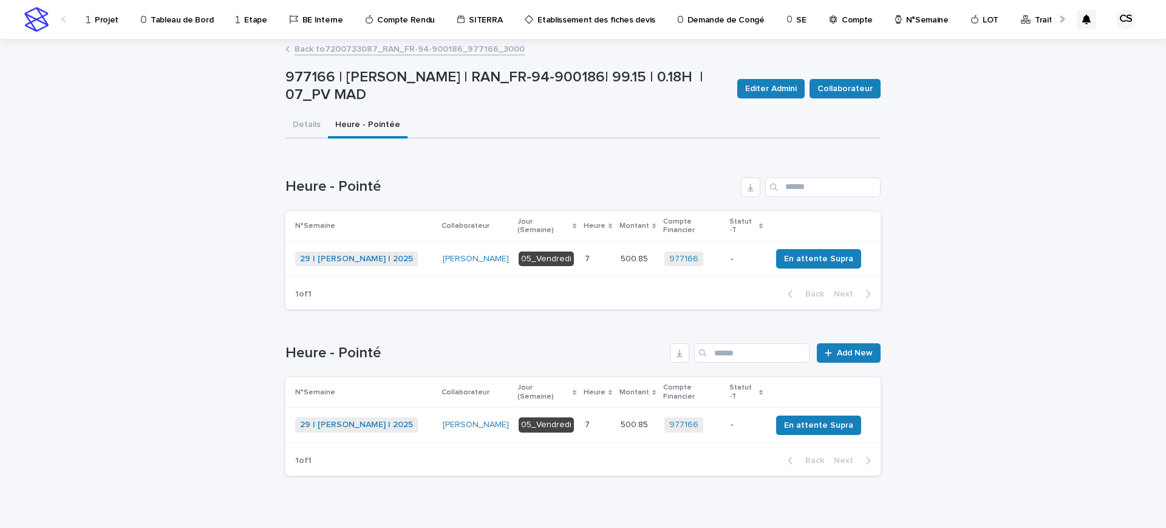
click at [344, 51] on link "Back to 7200733087_RAN_FR-94-900186_977166_3000" at bounding box center [410, 48] width 230 height 14
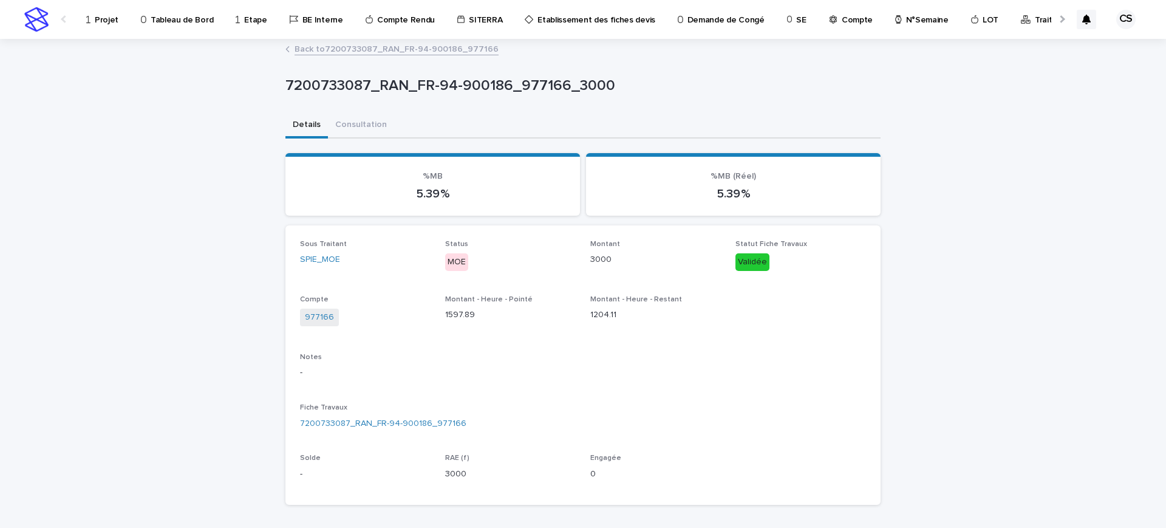
click at [323, 41] on link "Back to 7200733087_RAN_FR-94-900186_977166" at bounding box center [397, 48] width 204 height 14
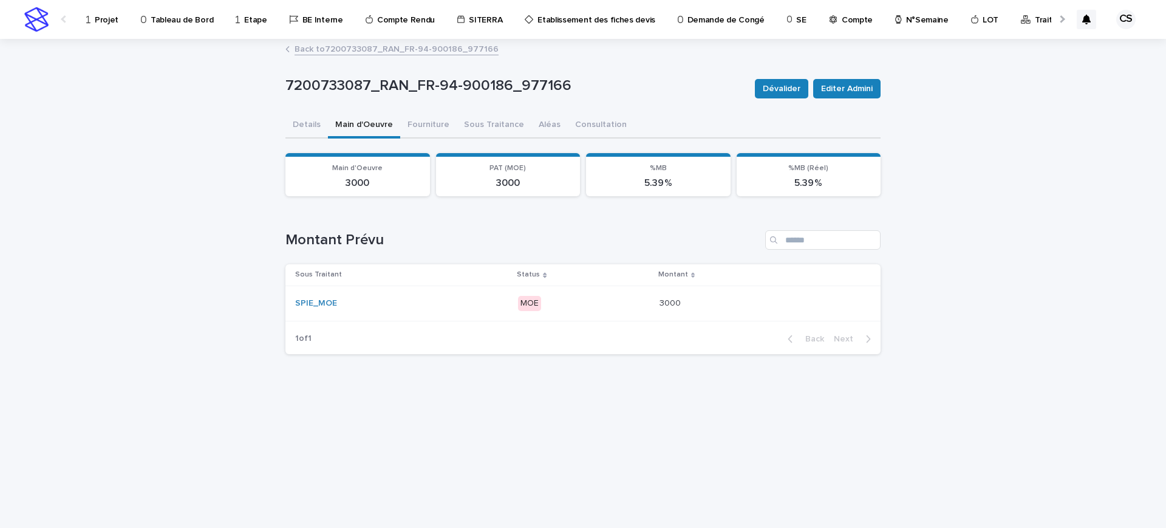
click at [107, 20] on p "Projet" at bounding box center [107, 13] width 24 height 26
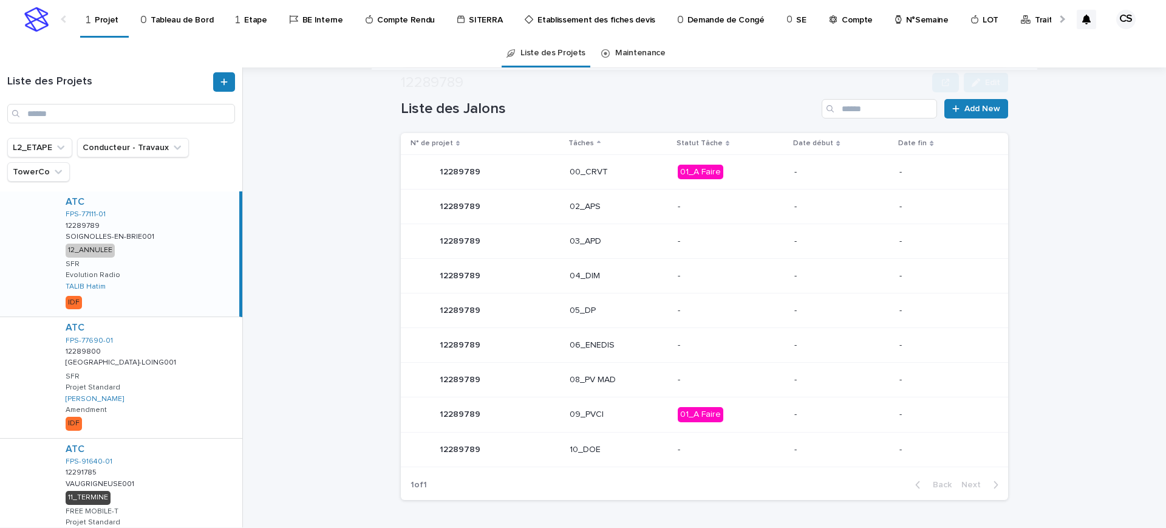
scroll to position [611, 0]
